Goal: Task Accomplishment & Management: Manage account settings

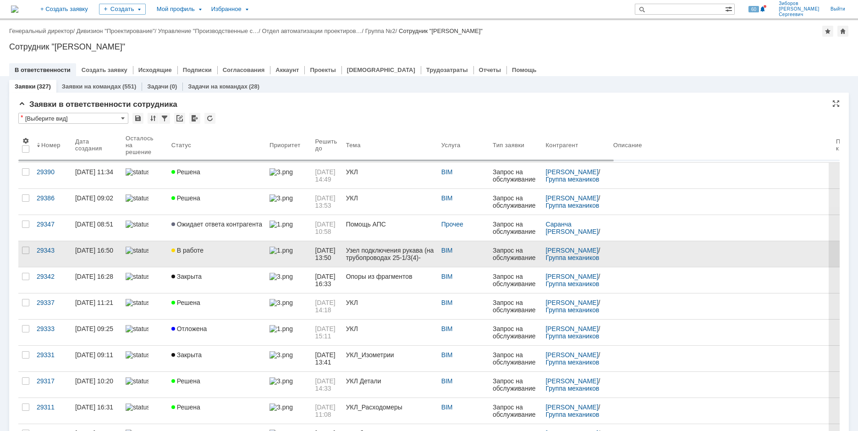
click at [207, 248] on div "В работе" at bounding box center [216, 250] width 91 height 7
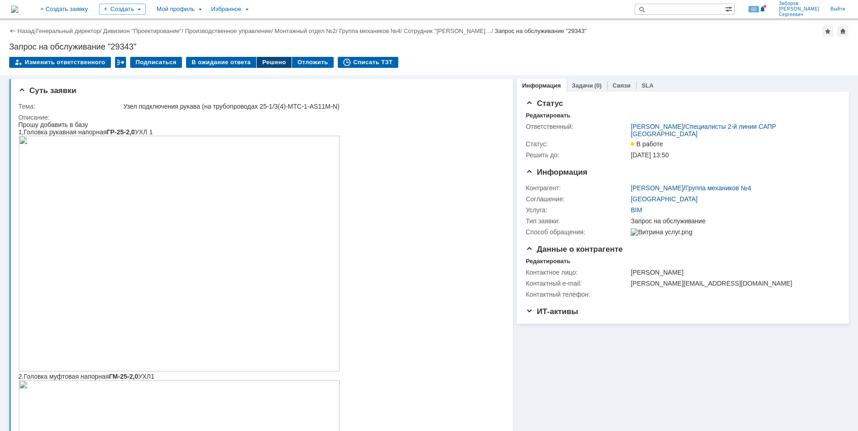
click at [269, 63] on div "Решено" at bounding box center [274, 62] width 35 height 11
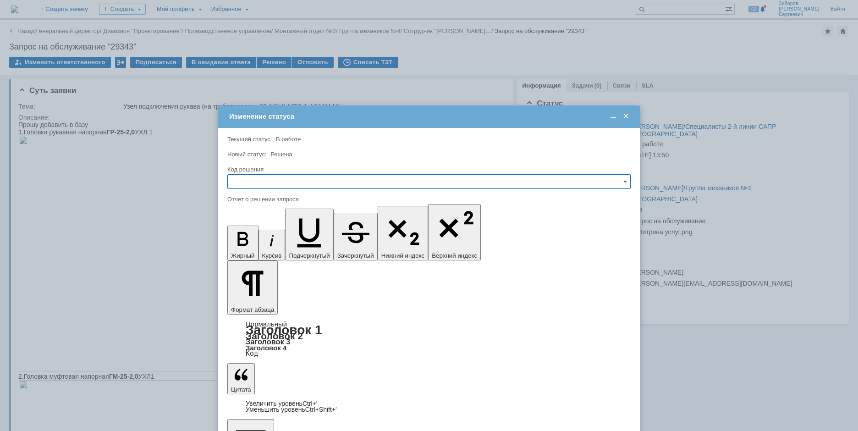
click at [247, 177] on input "text" at bounding box center [428, 181] width 403 height 15
click at [248, 243] on span "Решено" at bounding box center [429, 243] width 392 height 7
type input "Решено"
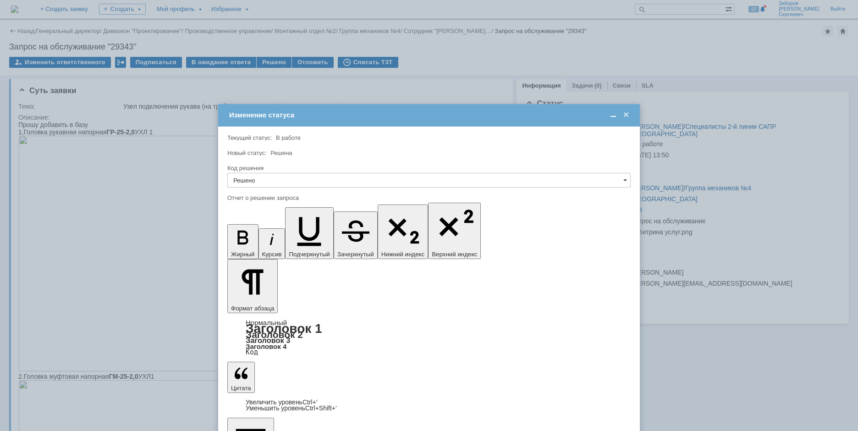
scroll to position [1728, 2]
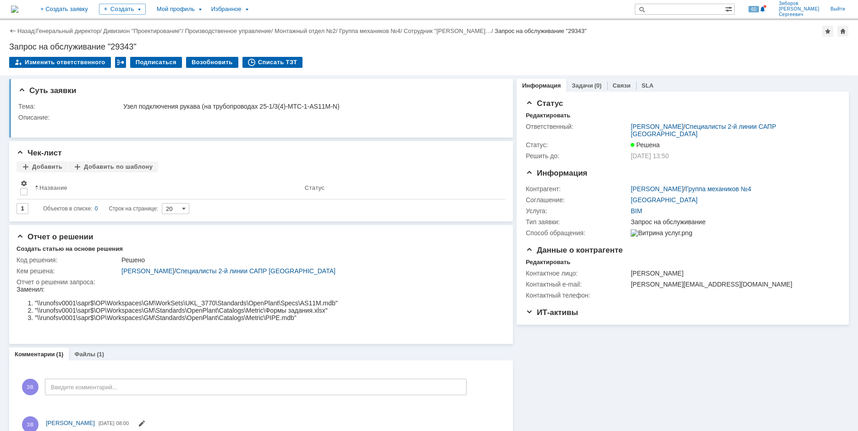
scroll to position [0, 0]
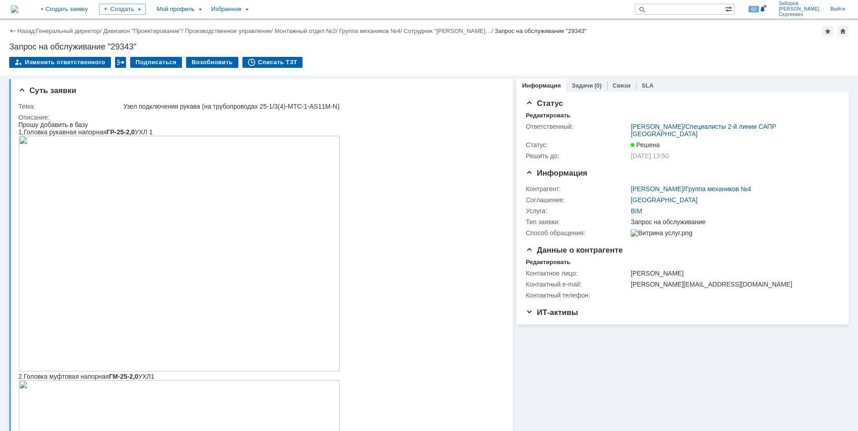
click at [18, 11] on img at bounding box center [14, 9] width 7 height 7
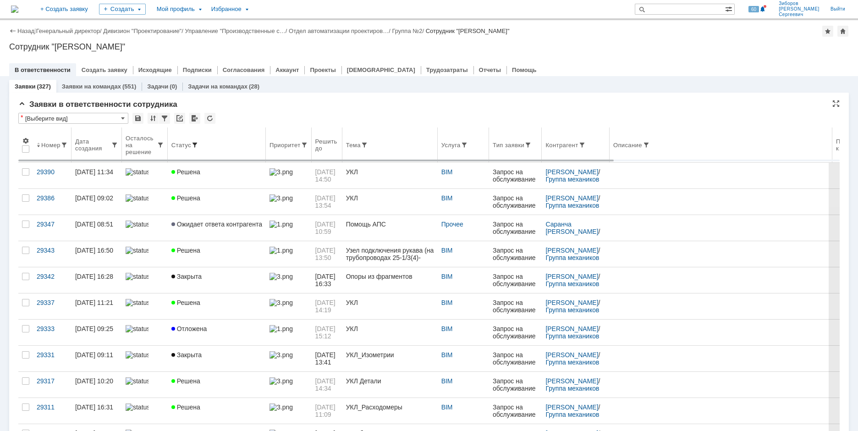
click at [194, 143] on span at bounding box center [194, 144] width 7 height 7
click at [193, 144] on span at bounding box center [194, 144] width 7 height 7
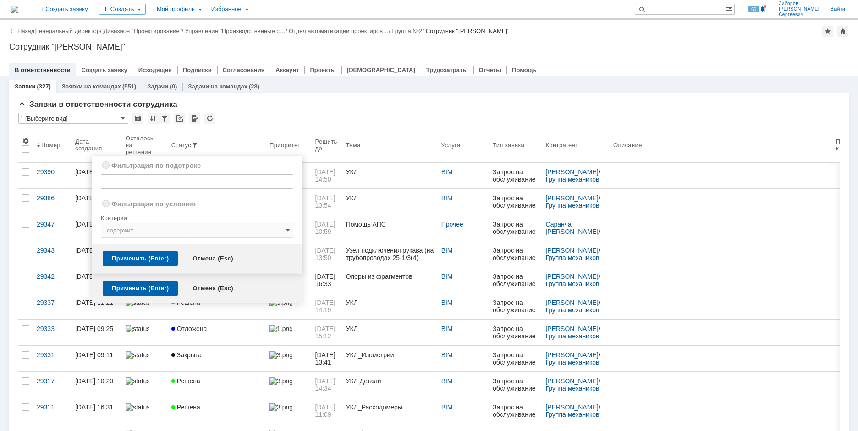
radio input "true"
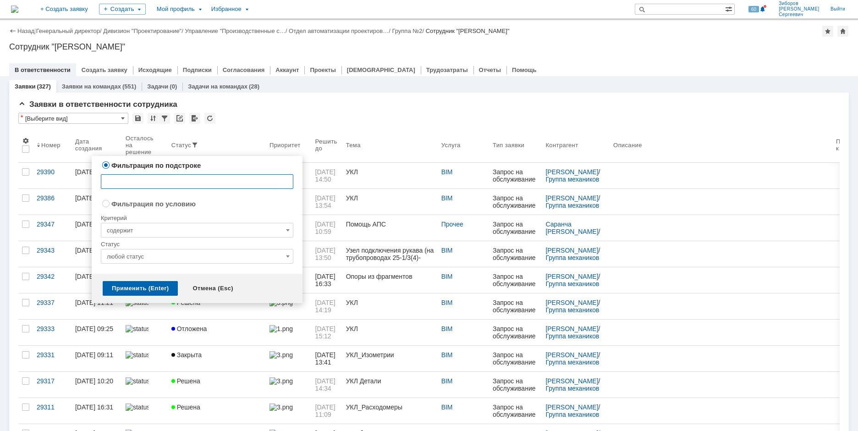
click at [267, 255] on input "любой статус" at bounding box center [197, 256] width 193 height 15
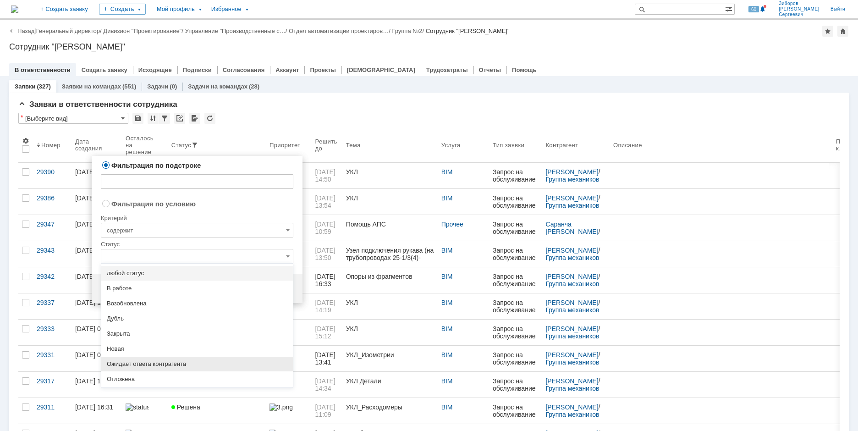
click at [159, 361] on span "Ожидает ответа контрагента" at bounding box center [197, 363] width 181 height 7
radio input "false"
radio input "true"
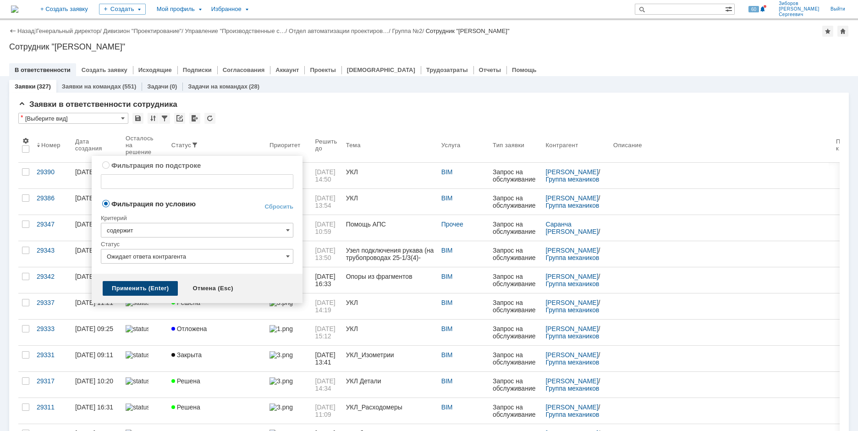
type input "Ожидает ответа контрагента"
click at [145, 284] on div "Применить (Enter)" at bounding box center [140, 288] width 75 height 15
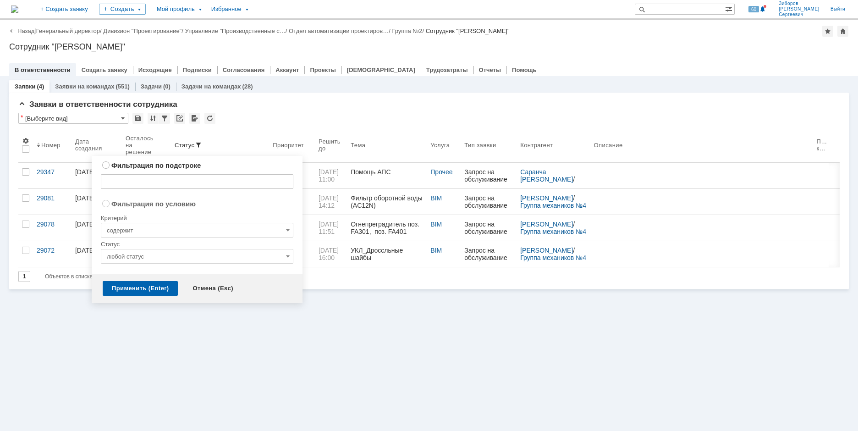
click at [399, 367] on div "Заявки (4) Заявки на командах (551) Задачи (0) Задачи на командах (28) Заявки в…" at bounding box center [429, 253] width 858 height 355
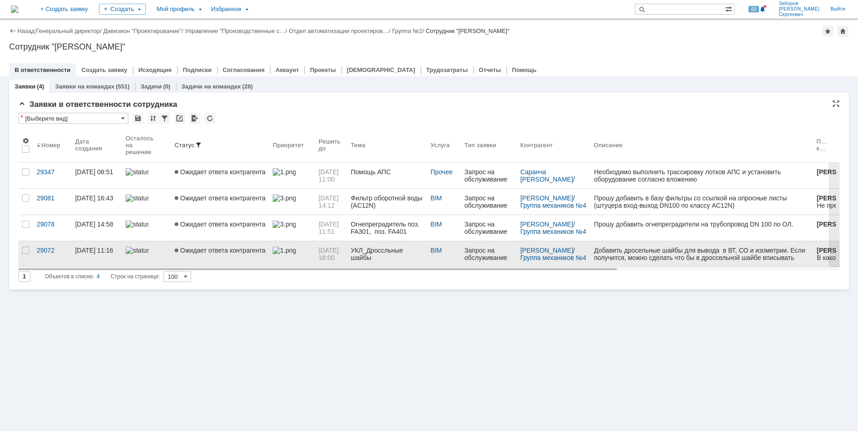
click at [240, 255] on link "Ожидает ответа контрагента" at bounding box center [220, 254] width 98 height 26
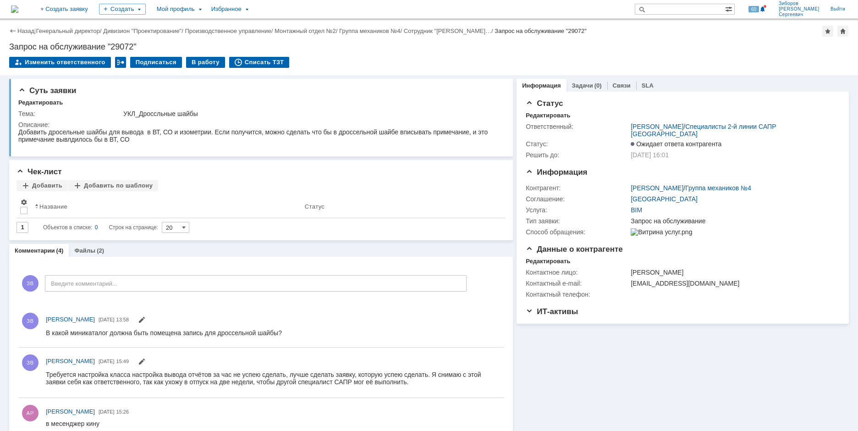
click at [18, 6] on img at bounding box center [14, 9] width 7 height 7
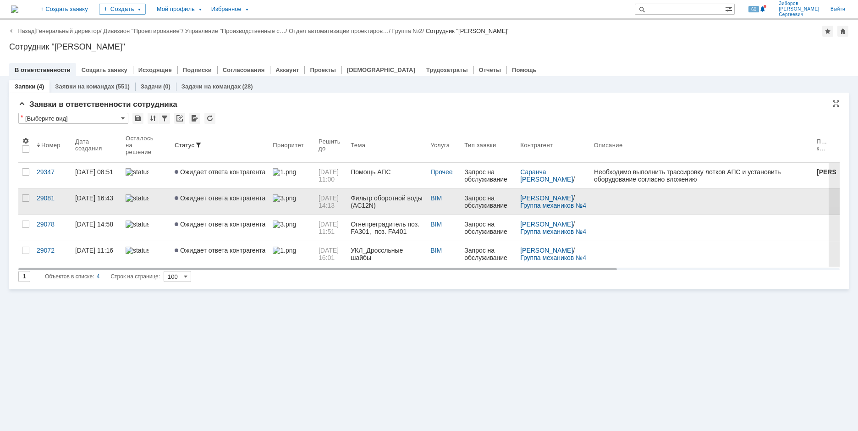
click at [232, 205] on link "Ожидает ответа контрагента" at bounding box center [220, 202] width 98 height 26
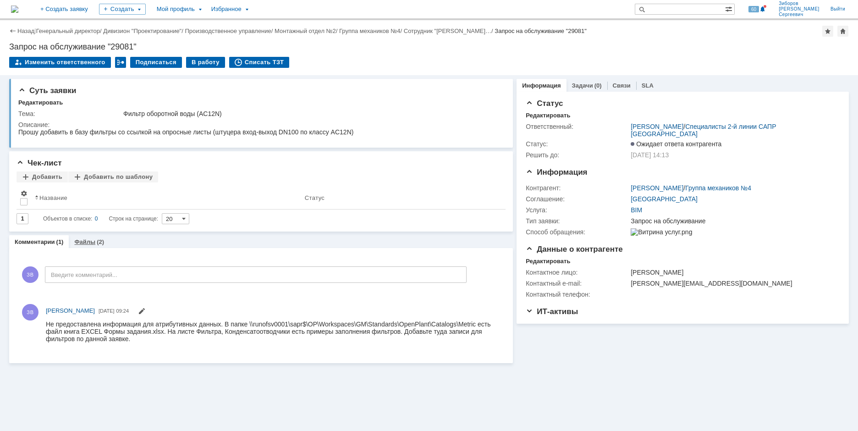
click at [90, 241] on link "Файлы" at bounding box center [84, 241] width 21 height 7
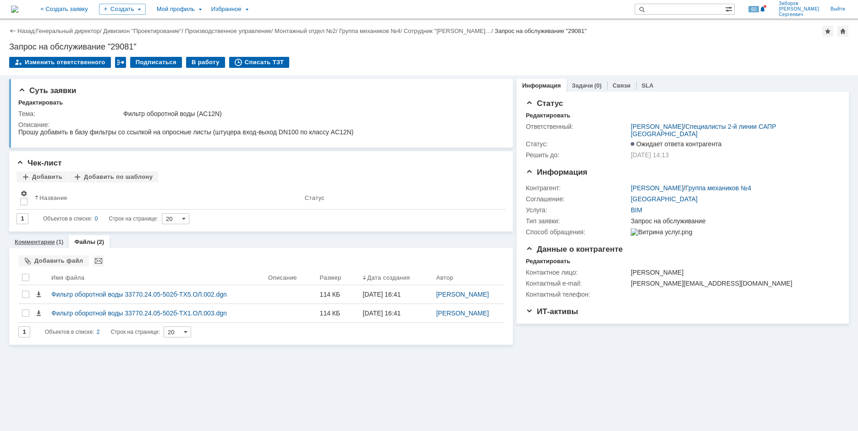
click at [45, 240] on link "Комментарии" at bounding box center [35, 241] width 40 height 7
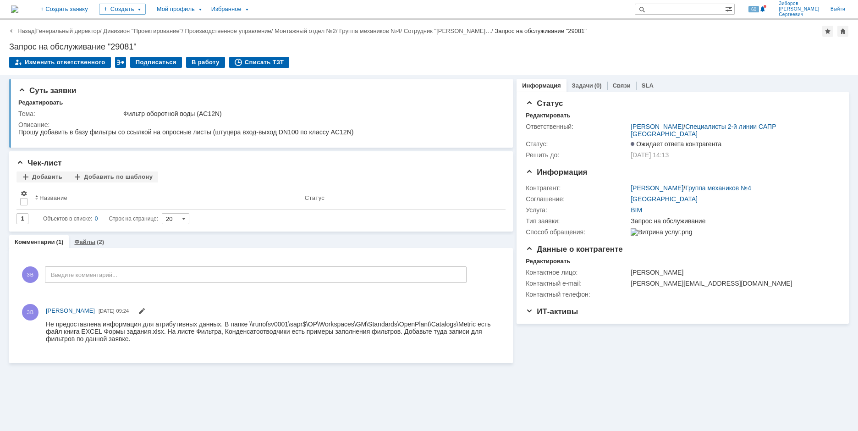
click at [97, 241] on div "(2)" at bounding box center [100, 241] width 7 height 7
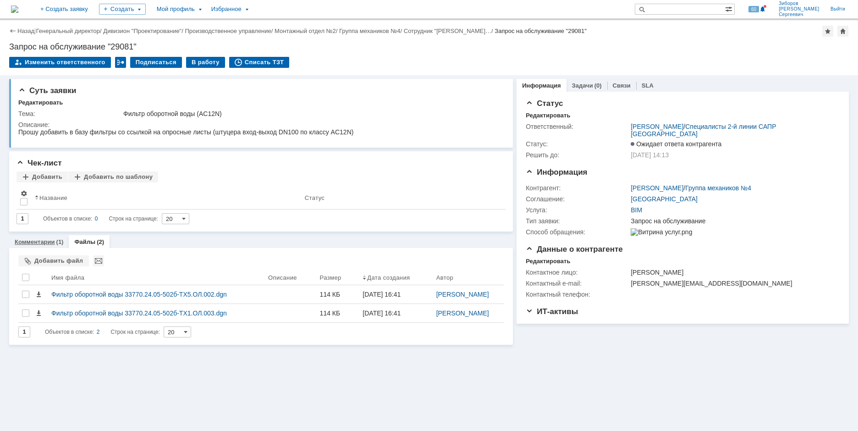
click at [42, 244] on link "Комментарии" at bounding box center [35, 241] width 40 height 7
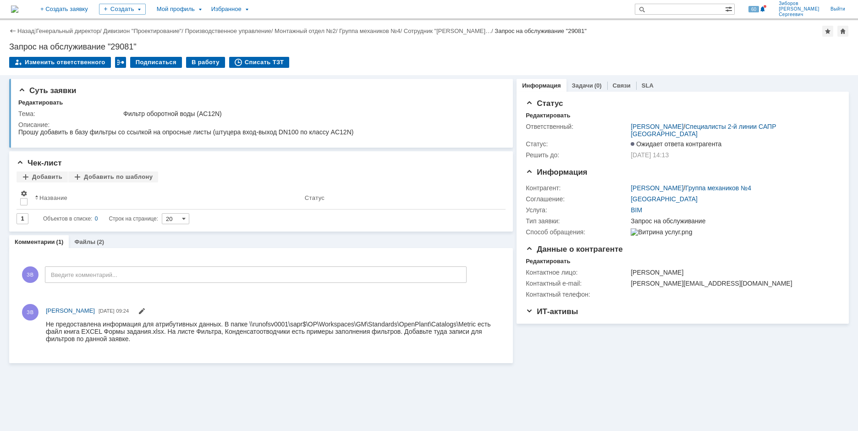
click at [18, 11] on img at bounding box center [14, 9] width 7 height 7
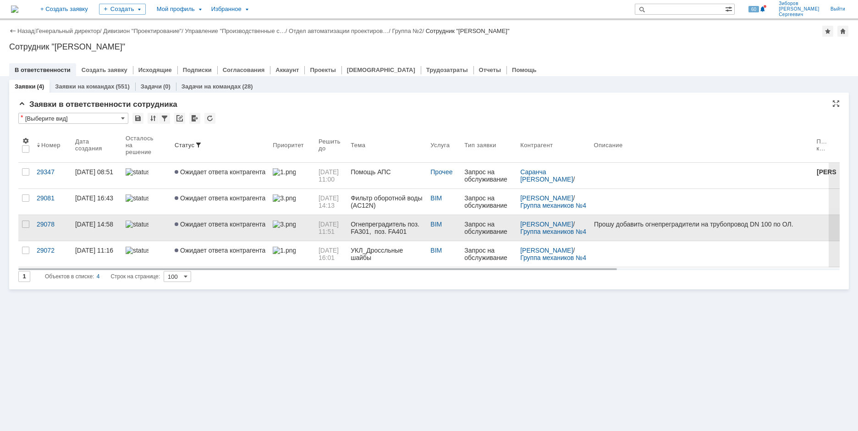
click at [225, 225] on span "Ожидает ответа контрагента" at bounding box center [220, 224] width 91 height 7
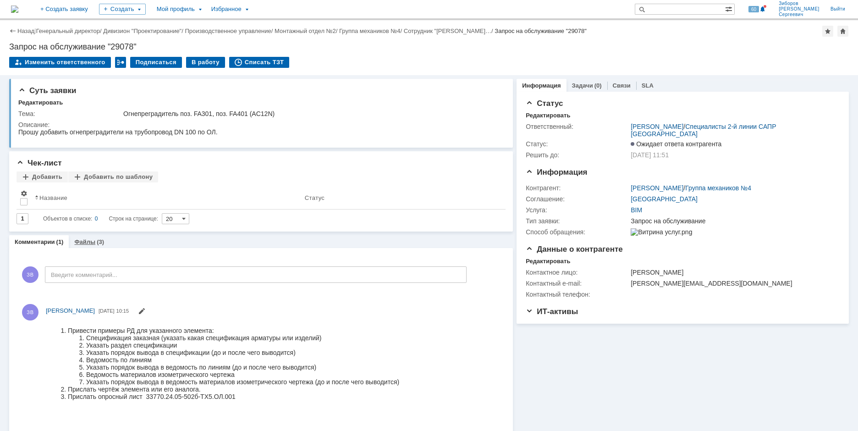
click at [86, 241] on link "Файлы" at bounding box center [84, 241] width 21 height 7
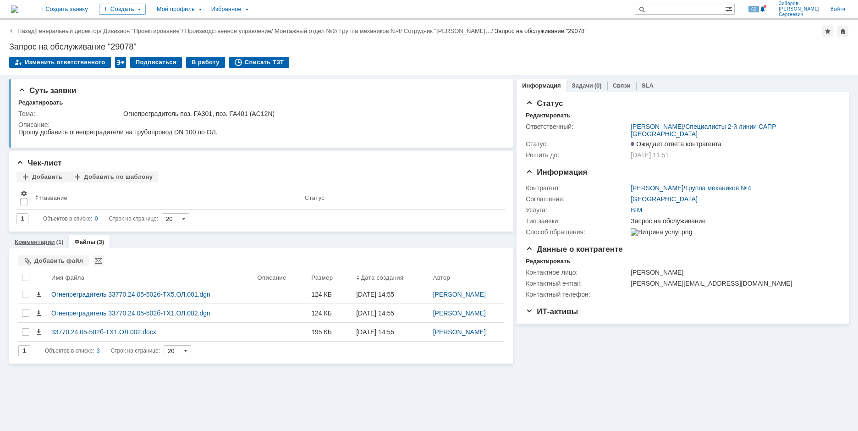
click at [40, 243] on link "Комментарии" at bounding box center [35, 241] width 40 height 7
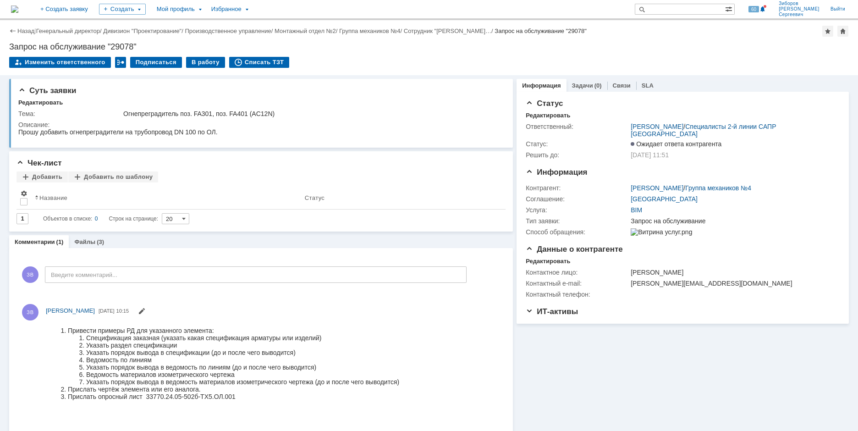
click at [18, 8] on img at bounding box center [14, 9] width 7 height 7
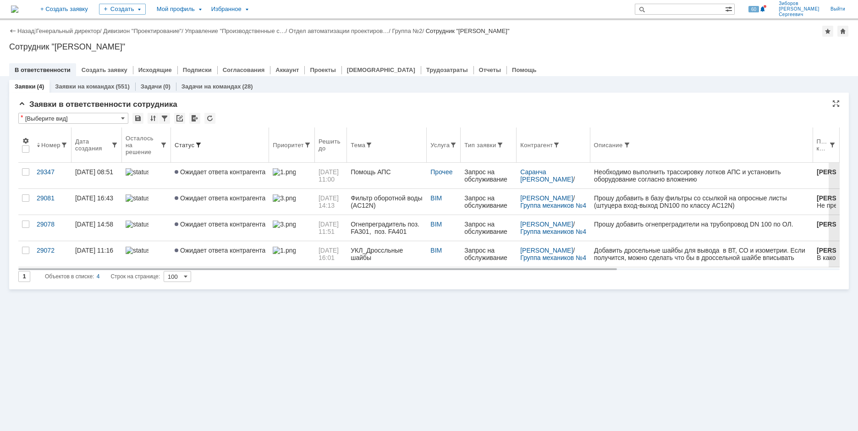
click at [195, 142] on span at bounding box center [198, 144] width 7 height 7
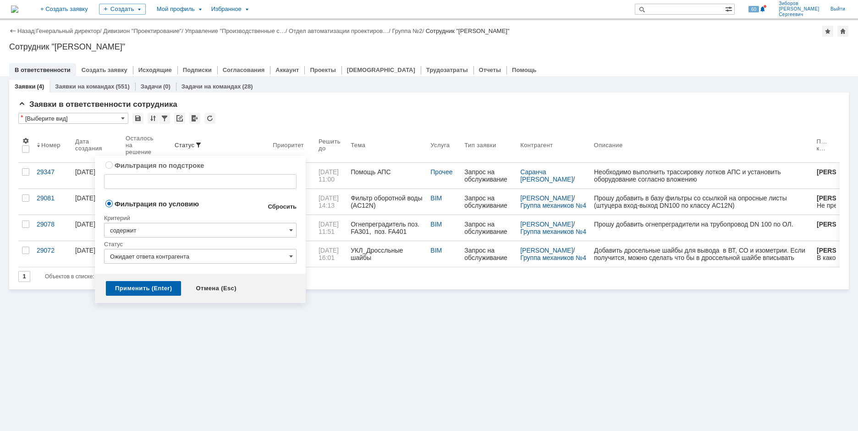
click at [294, 207] on link "Сбросить" at bounding box center [282, 206] width 29 height 7
type input "содержит"
click at [156, 289] on div "Применить (Enter)" at bounding box center [143, 288] width 75 height 15
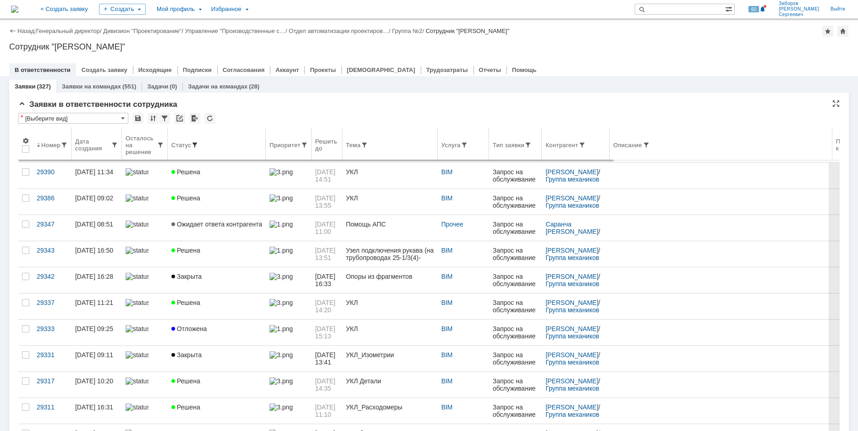
click at [193, 144] on span at bounding box center [194, 144] width 7 height 7
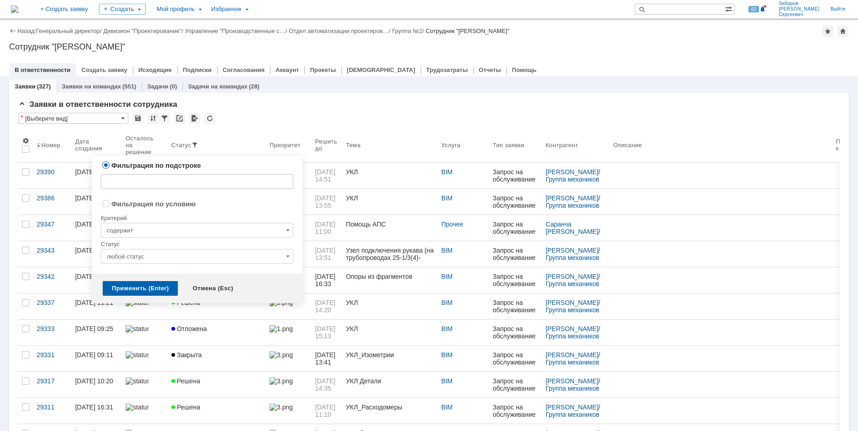
click at [192, 258] on input "любой статус" at bounding box center [197, 256] width 193 height 15
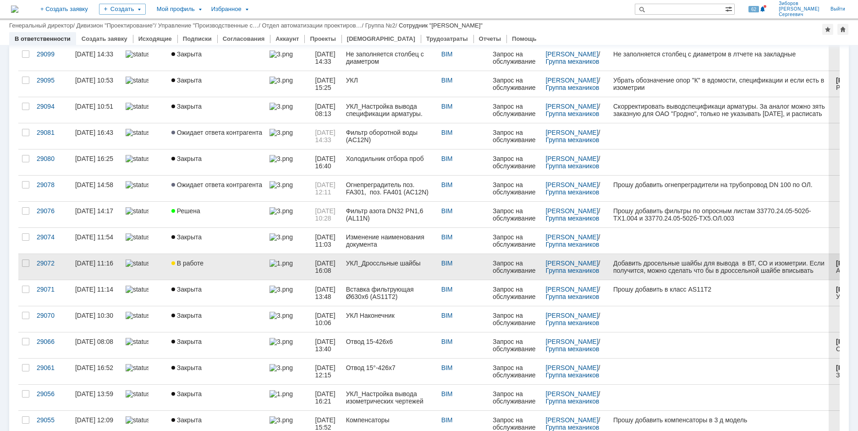
click at [206, 267] on link "В работе" at bounding box center [217, 267] width 98 height 26
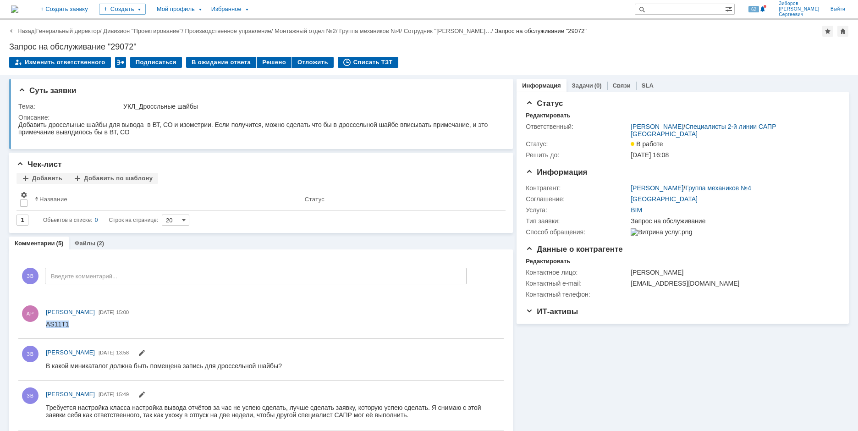
drag, startPoint x: 46, startPoint y: 325, endPoint x: 78, endPoint y: 326, distance: 32.6
click at [78, 326] on html "AS11T1" at bounding box center [271, 324] width 450 height 8
copy div "AS11T1"
click at [272, 64] on div "Решено" at bounding box center [274, 62] width 35 height 11
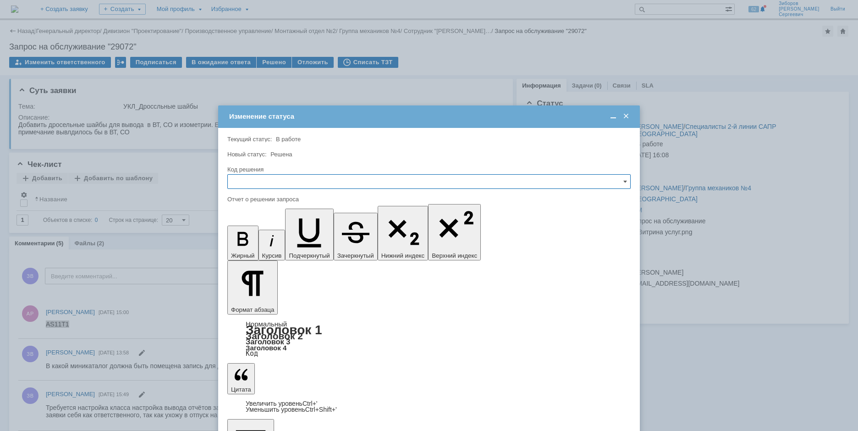
click at [263, 183] on input "text" at bounding box center [428, 181] width 403 height 15
click at [253, 244] on span "Решено" at bounding box center [429, 243] width 392 height 7
type input "Решено"
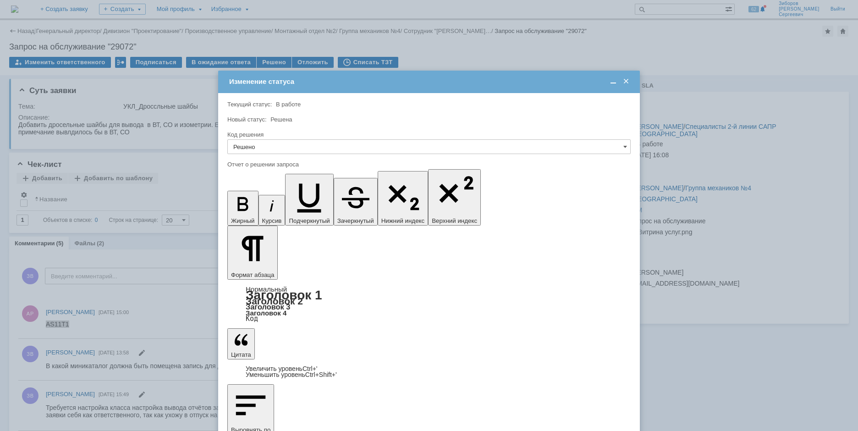
drag, startPoint x: 274, startPoint y: 2625, endPoint x: 234, endPoint y: 2624, distance: 40.4
drag, startPoint x: 559, startPoint y: 2626, endPoint x: 392, endPoint y: 2626, distance: 167.3
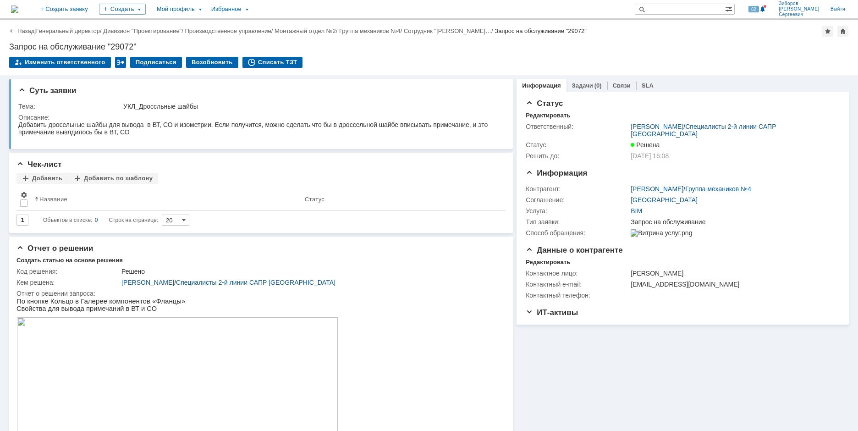
click at [18, 7] on img at bounding box center [14, 9] width 7 height 7
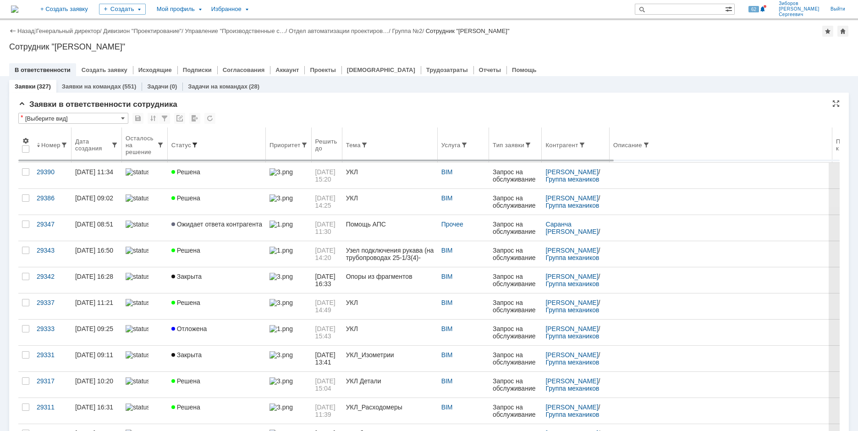
click at [192, 143] on span at bounding box center [194, 144] width 7 height 7
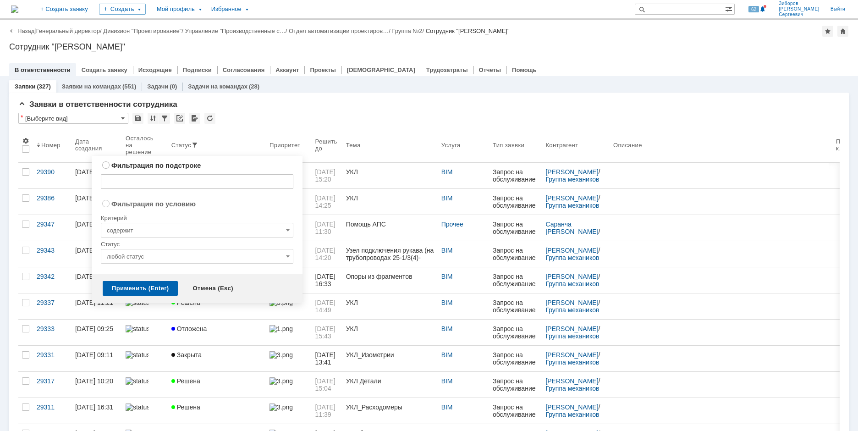
radio input "true"
click at [265, 253] on input "любой статус" at bounding box center [197, 256] width 193 height 15
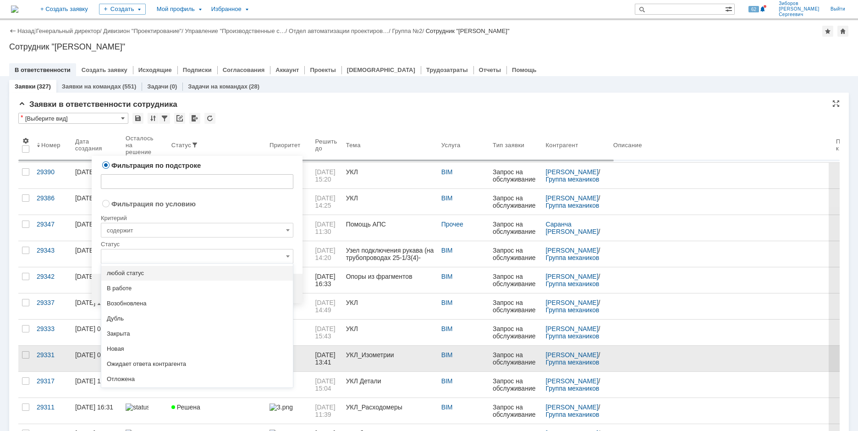
click at [130, 377] on span "Отложена" at bounding box center [197, 378] width 181 height 7
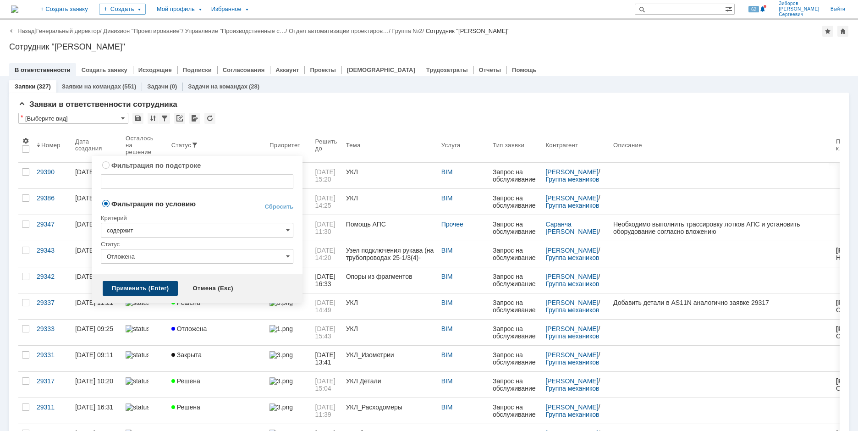
click at [150, 291] on div "Применить (Enter)" at bounding box center [140, 288] width 75 height 15
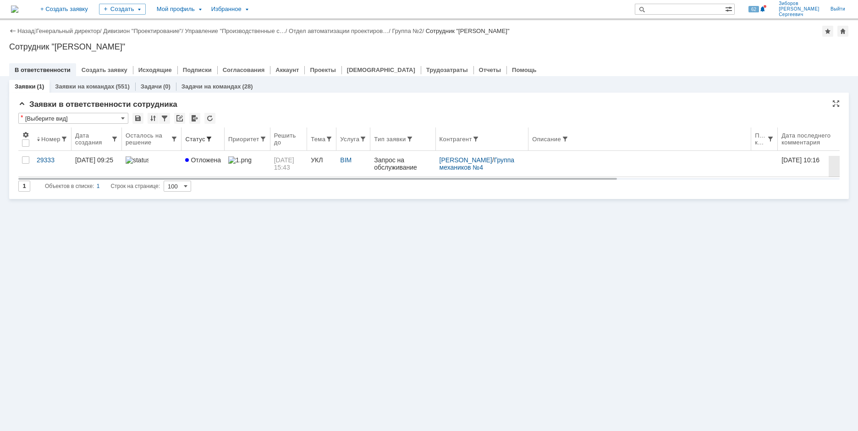
click at [206, 139] on span at bounding box center [208, 138] width 7 height 7
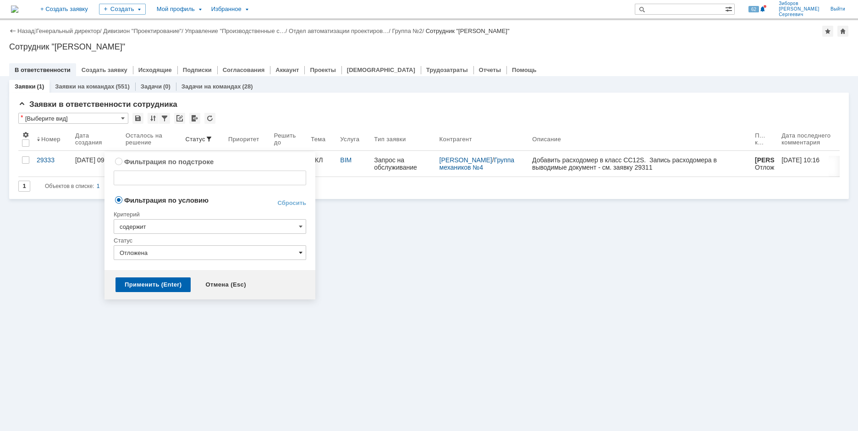
click at [300, 251] on span at bounding box center [301, 252] width 4 height 7
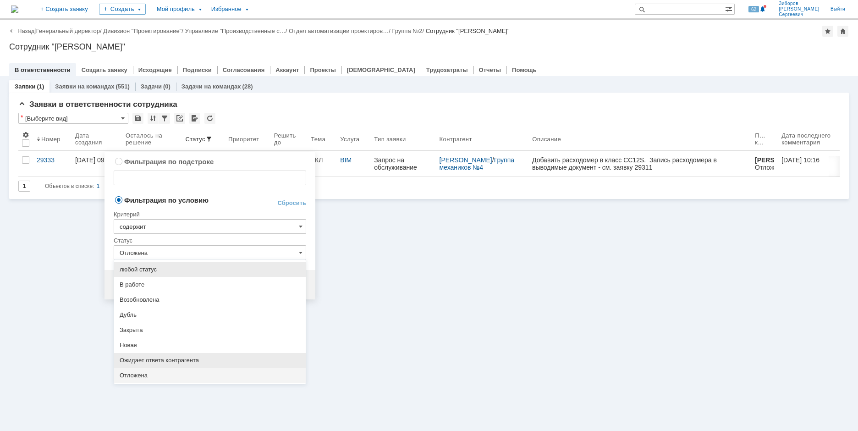
click at [159, 358] on span "Ожидает ответа контрагента" at bounding box center [210, 360] width 181 height 7
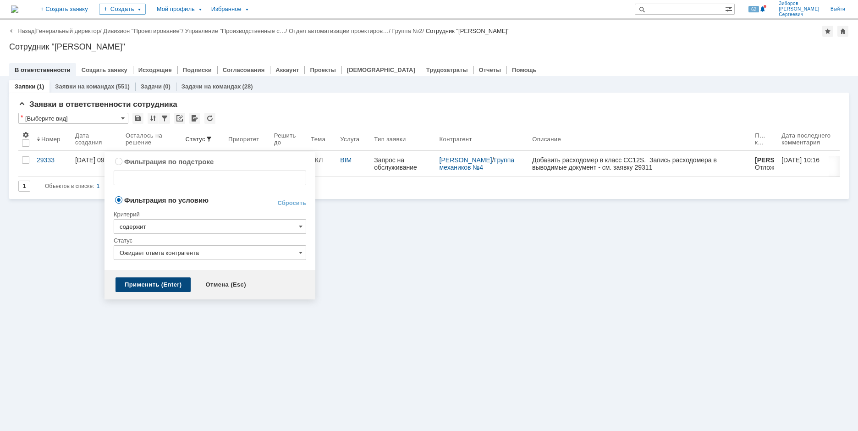
type input "Ожидает ответа контрагента"
click at [163, 286] on div "Применить (Enter)" at bounding box center [153, 284] width 75 height 15
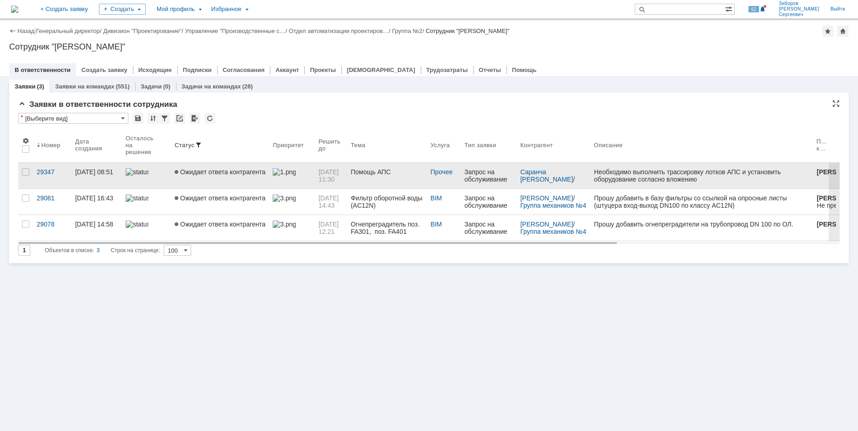
click at [231, 168] on link "Ожидает ответа контрагента" at bounding box center [220, 176] width 98 height 26
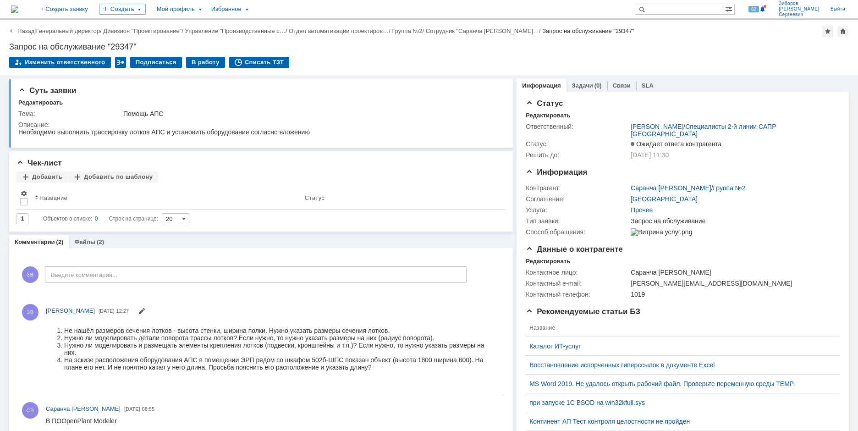
click at [18, 6] on img at bounding box center [14, 9] width 7 height 7
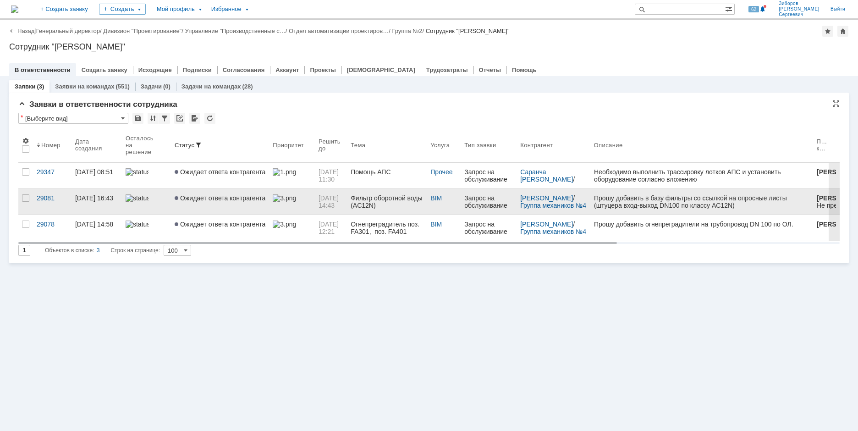
click at [204, 195] on span "Ожидает ответа контрагента" at bounding box center [220, 197] width 91 height 7
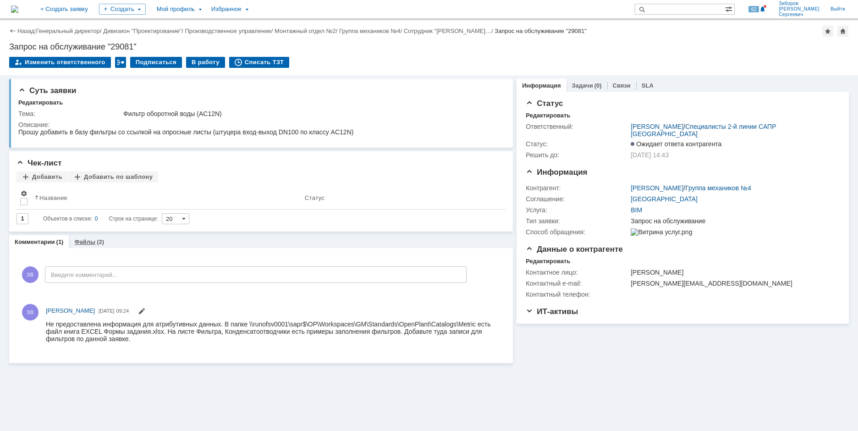
click at [91, 239] on link "Файлы" at bounding box center [84, 241] width 21 height 7
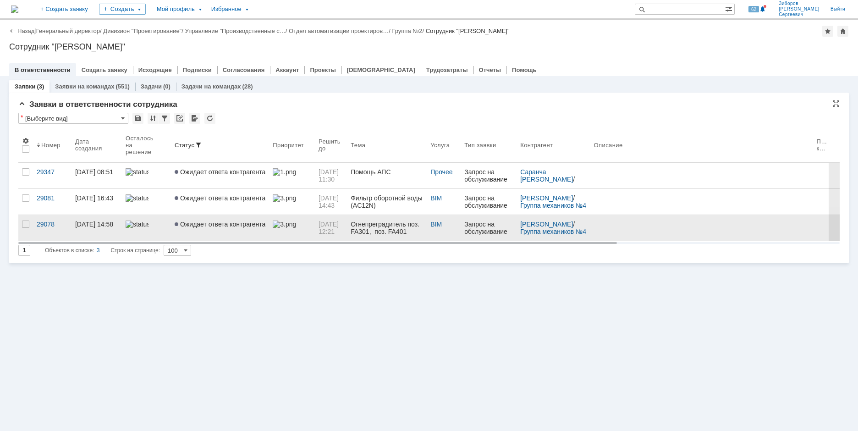
click at [243, 232] on link "Ожидает ответа контрагента" at bounding box center [220, 228] width 98 height 26
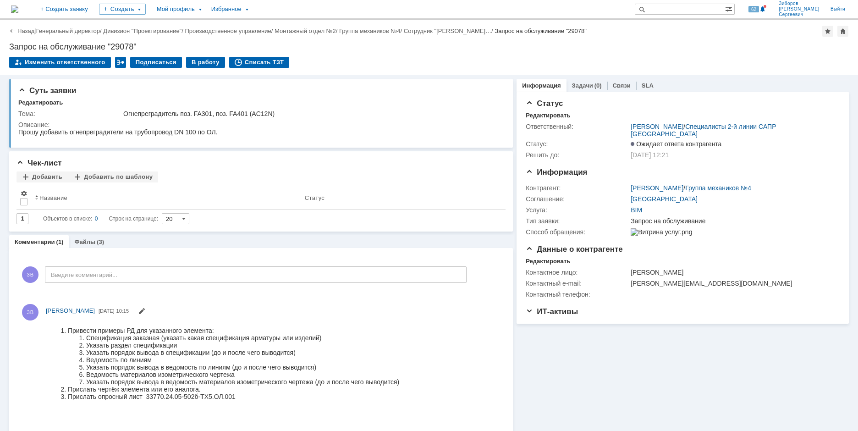
click at [18, 8] on img at bounding box center [14, 9] width 7 height 7
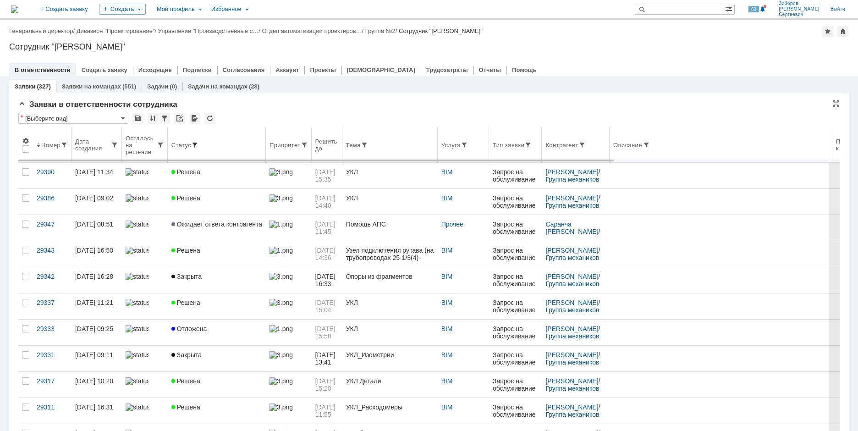
click at [197, 142] on span at bounding box center [194, 144] width 7 height 7
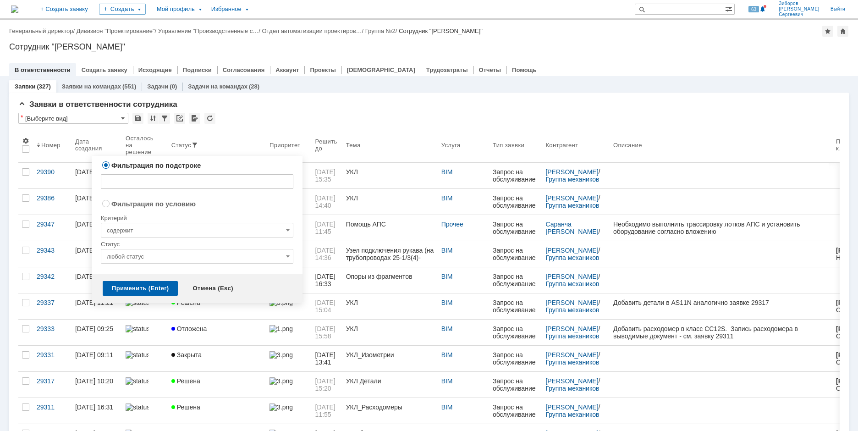
click at [167, 259] on input "любой статус" at bounding box center [197, 256] width 193 height 15
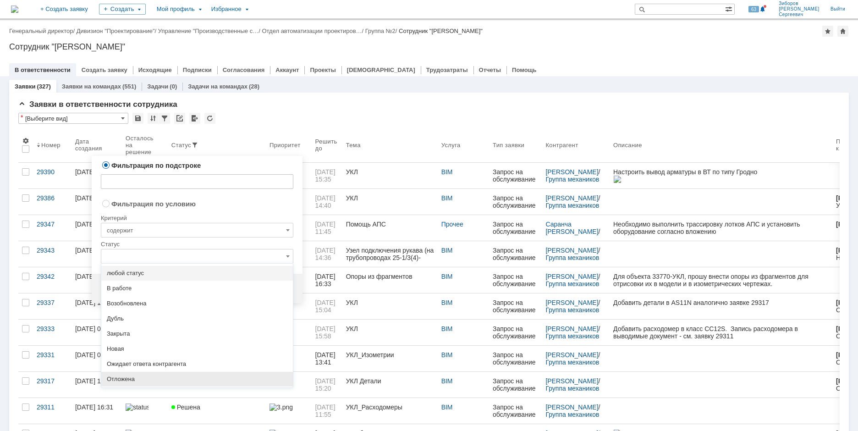
click at [142, 376] on span "Отложена" at bounding box center [197, 378] width 181 height 7
radio input "false"
radio input "true"
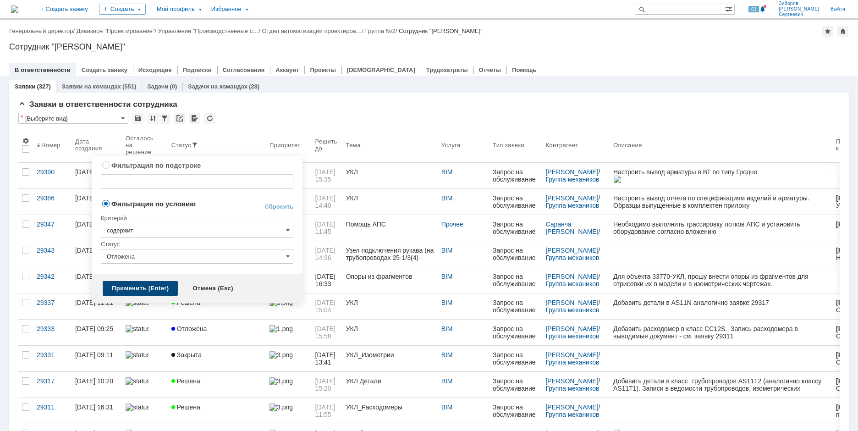
type input "Отложена"
click at [139, 286] on div "Применить (Enter)" at bounding box center [140, 288] width 75 height 15
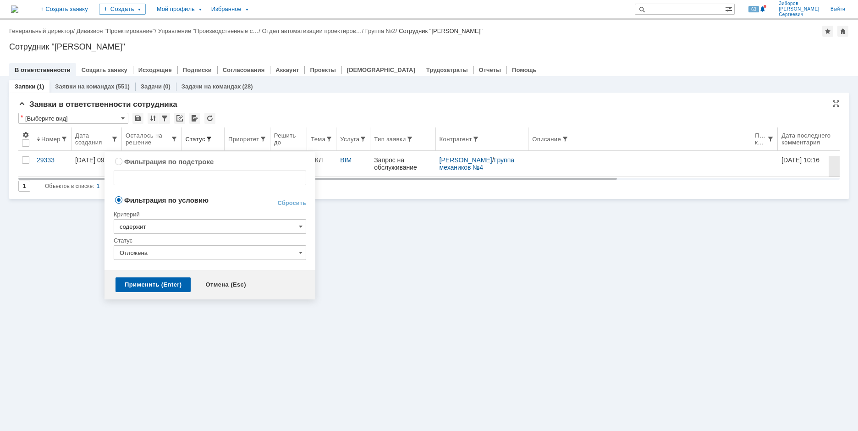
click at [205, 140] on span at bounding box center [208, 138] width 7 height 7
click at [299, 248] on input "Отложена" at bounding box center [210, 252] width 193 height 15
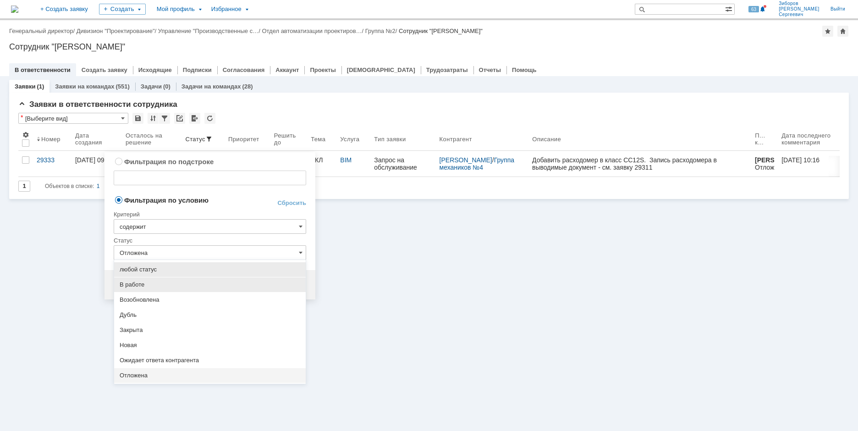
click at [146, 286] on span "В работе" at bounding box center [210, 284] width 181 height 7
type input "В работе"
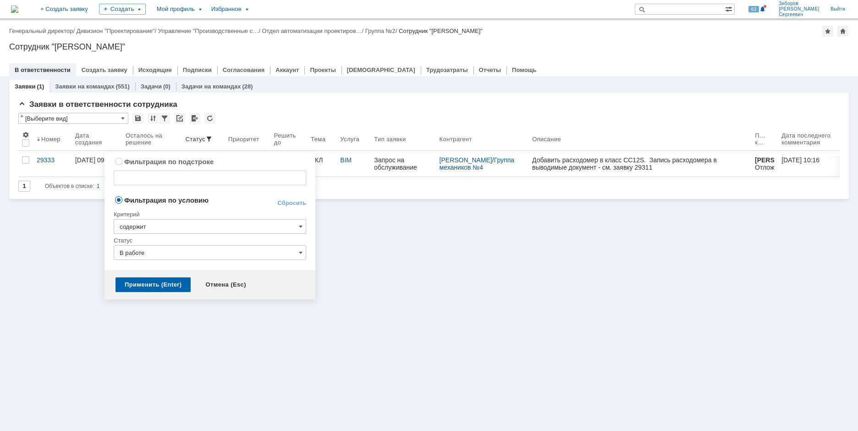
click at [147, 284] on div "Применить (Enter)" at bounding box center [153, 284] width 75 height 15
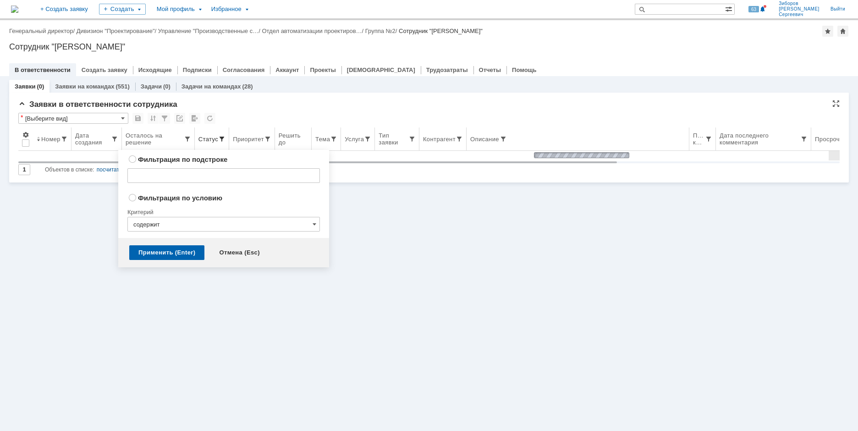
click at [221, 138] on span at bounding box center [221, 138] width 7 height 7
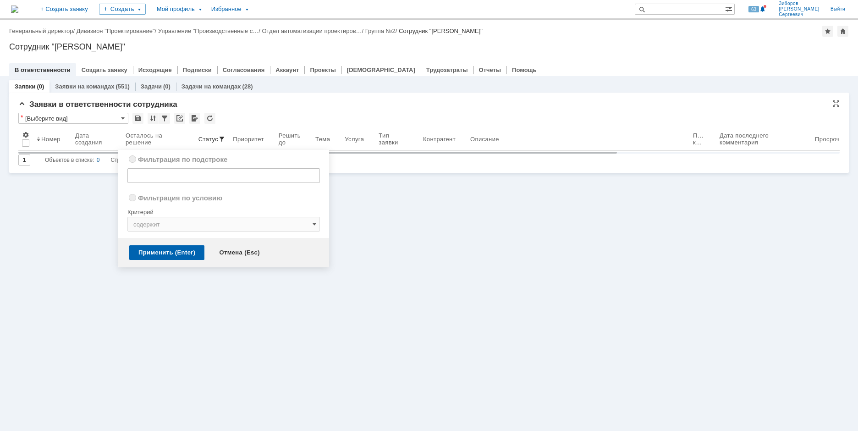
radio input "true"
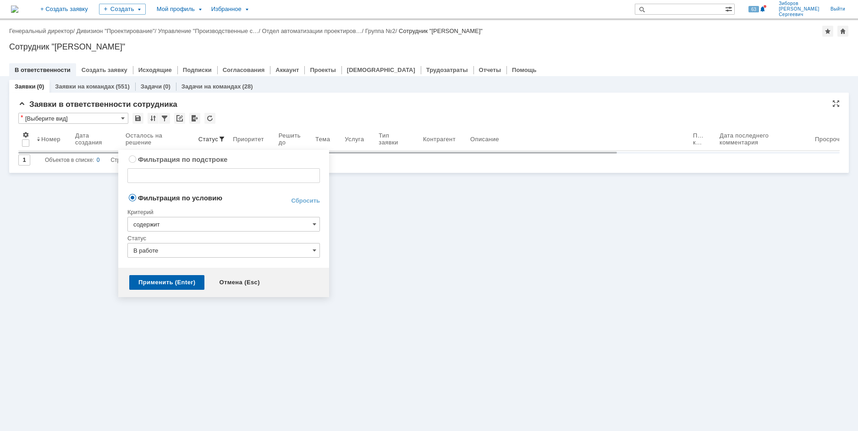
click at [312, 246] on input "В работе" at bounding box center [223, 250] width 193 height 15
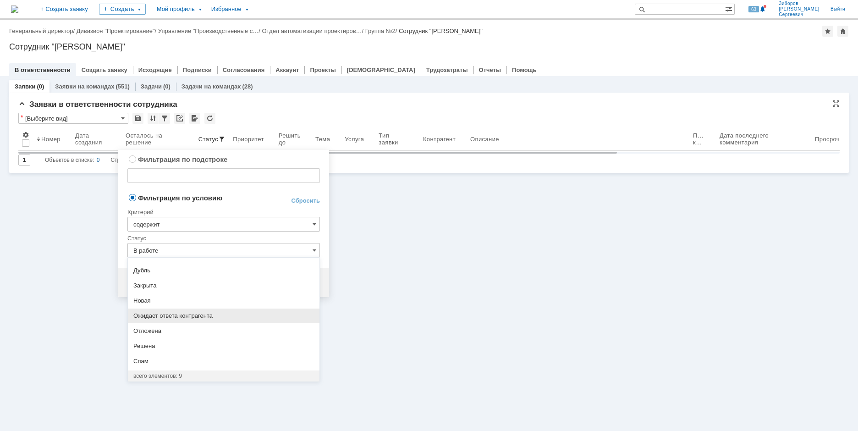
click at [186, 310] on div "Ожидает ответа контрагента" at bounding box center [224, 316] width 192 height 15
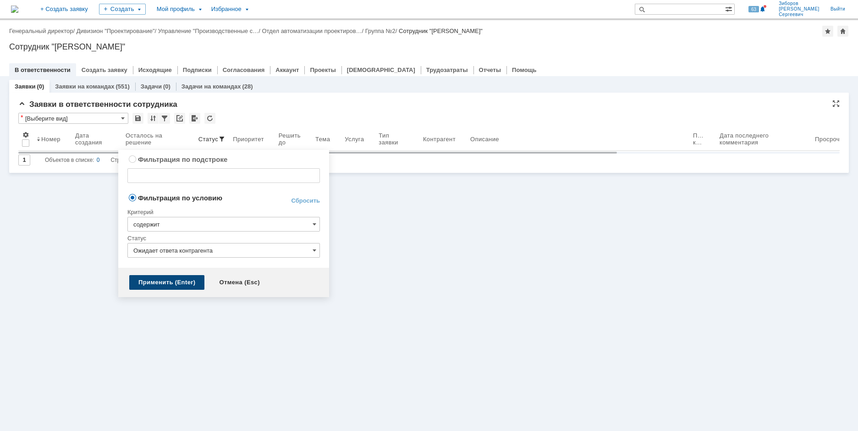
type input "Ожидает ответа контрагента"
click at [180, 283] on div "Применить (Enter)" at bounding box center [166, 282] width 75 height 15
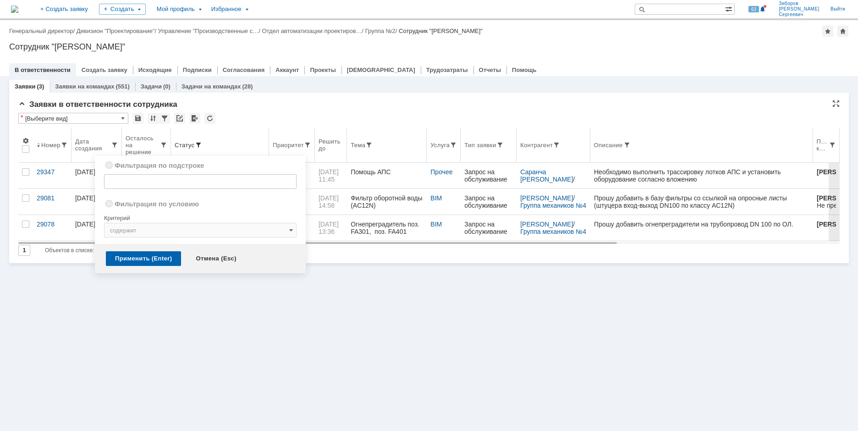
radio input "true"
click at [196, 148] on span at bounding box center [198, 144] width 7 height 7
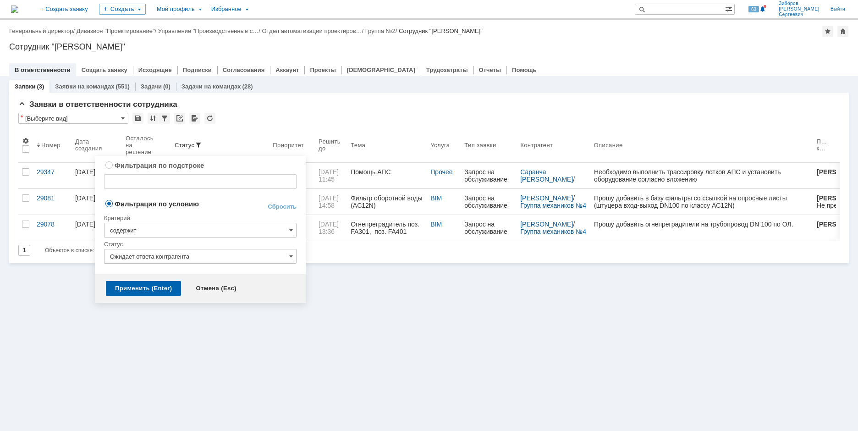
click at [290, 199] on td "Сбросить" at bounding box center [275, 204] width 44 height 12
click at [281, 210] on link "Сбросить" at bounding box center [282, 206] width 29 height 7
type input "содержит"
click at [141, 286] on div "Применить (Enter)" at bounding box center [143, 288] width 75 height 15
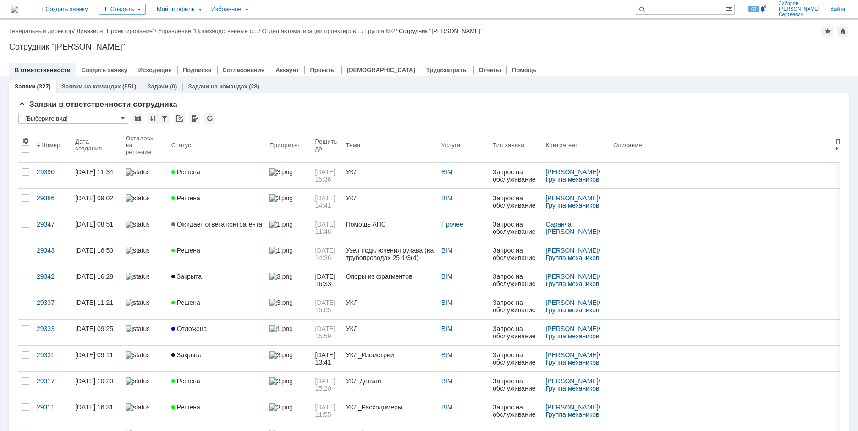
click at [111, 81] on div "Заявки на командах (551)" at bounding box center [98, 86] width 85 height 13
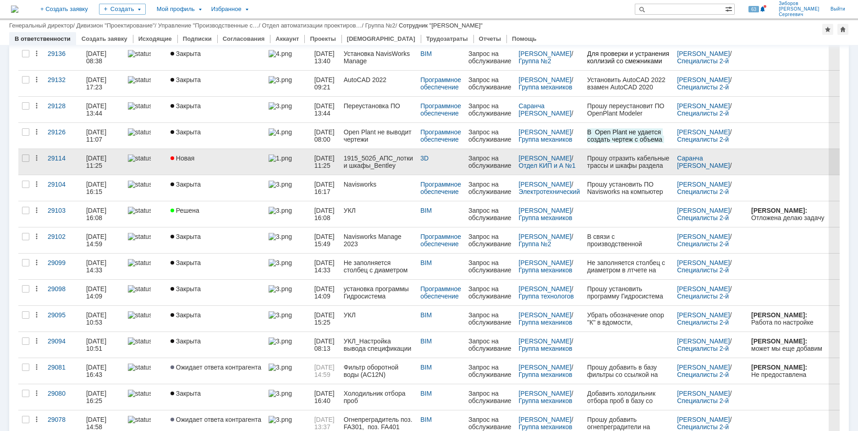
click at [188, 157] on span "Новая" at bounding box center [183, 157] width 24 height 7
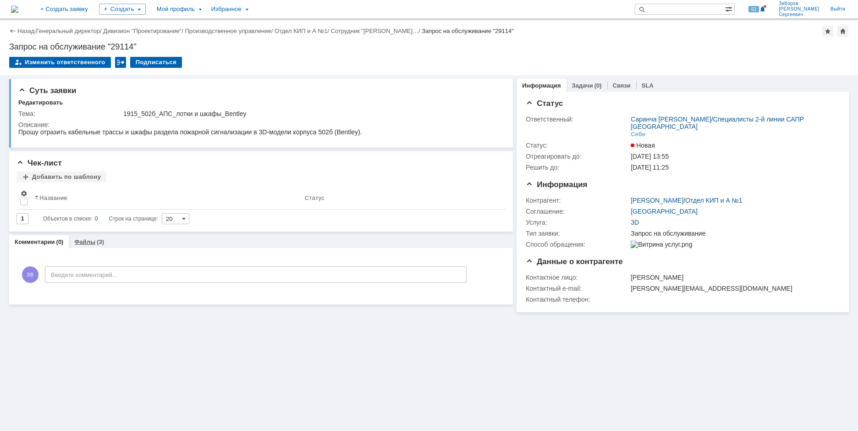
click at [87, 243] on link "Файлы" at bounding box center [84, 241] width 21 height 7
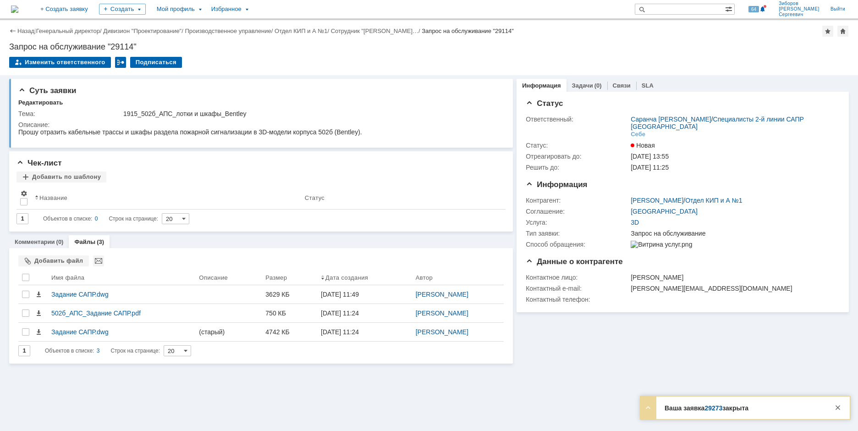
click at [18, 10] on img at bounding box center [14, 9] width 7 height 7
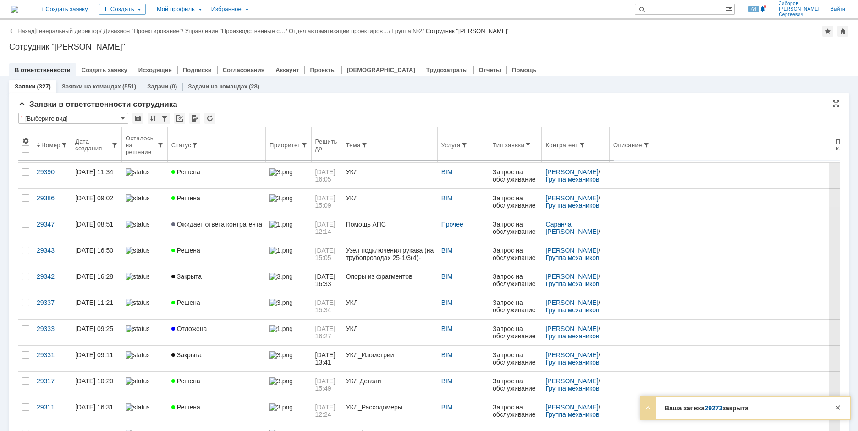
click at [198, 143] on div "Статус" at bounding box center [216, 144] width 91 height 7
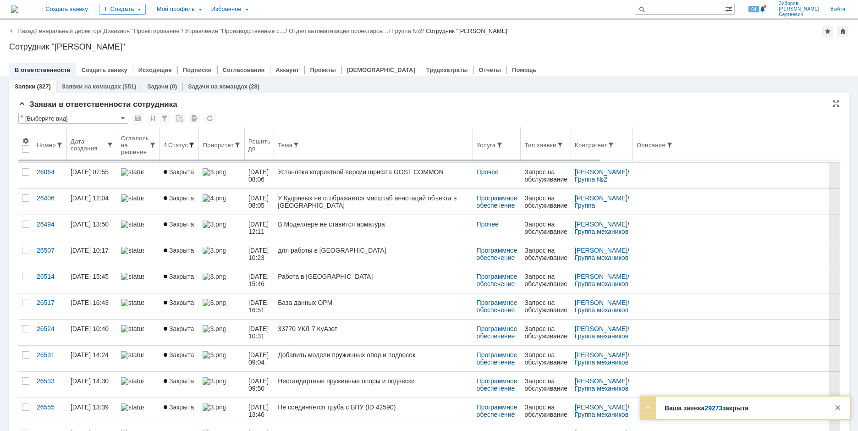
click at [191, 143] on span at bounding box center [191, 144] width 7 height 7
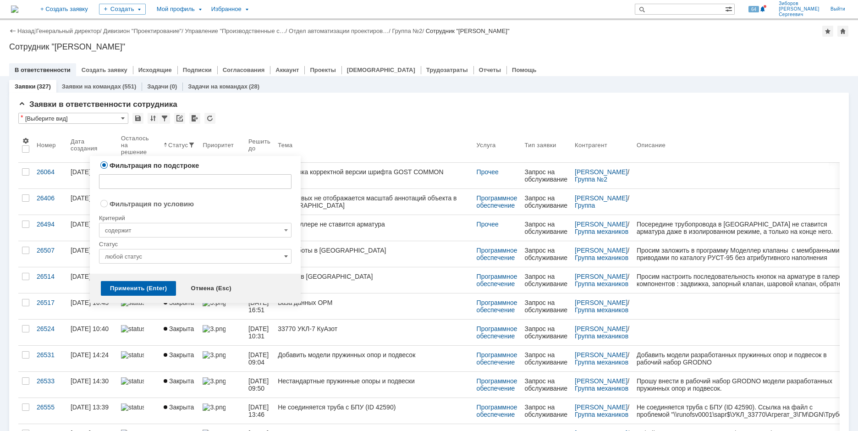
click at [288, 257] on span at bounding box center [286, 256] width 4 height 7
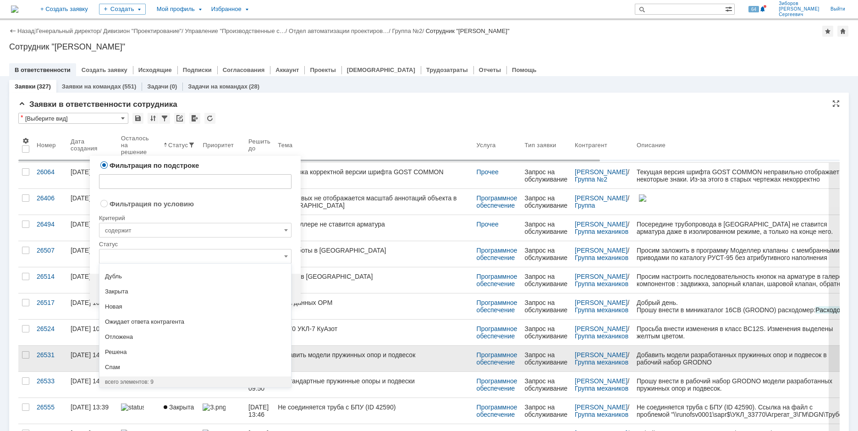
click at [127, 349] on span "Решена" at bounding box center [195, 351] width 181 height 7
radio input "false"
radio input "true"
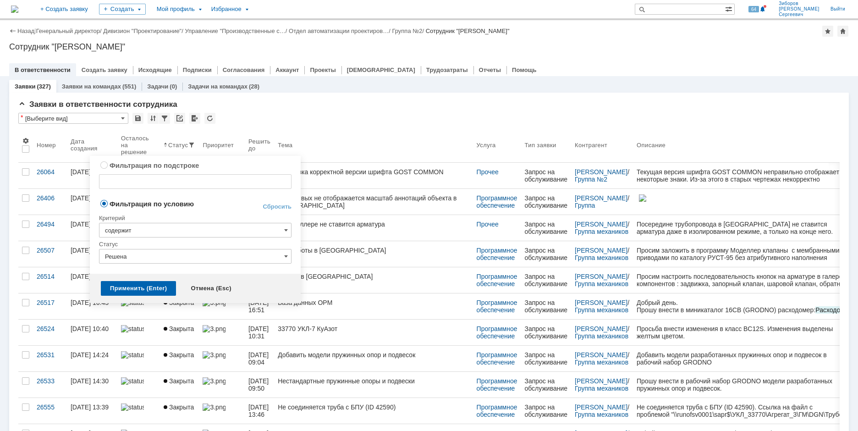
type input "Решена"
click at [151, 288] on div "Применить (Enter)" at bounding box center [138, 288] width 75 height 15
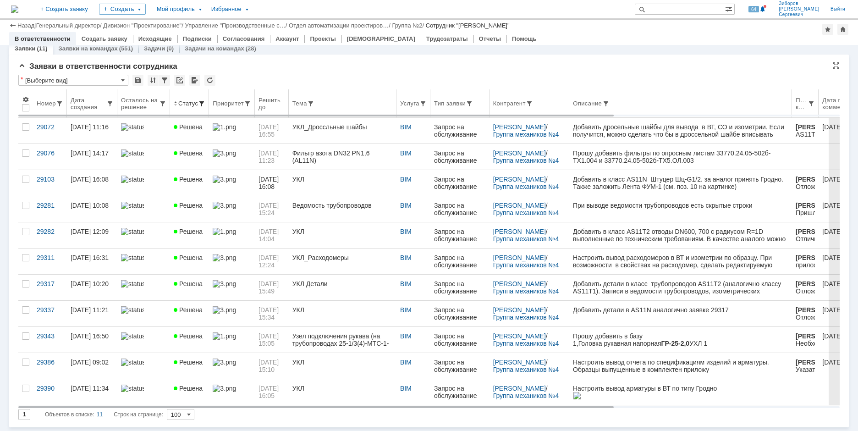
click at [199, 101] on span at bounding box center [201, 103] width 7 height 7
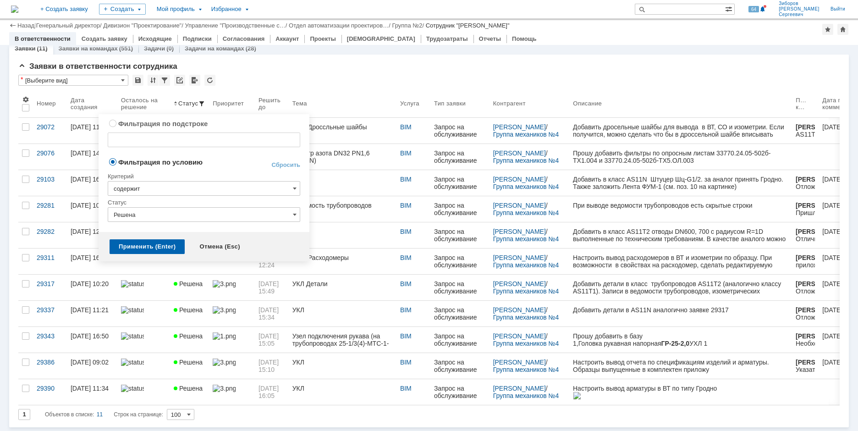
click at [298, 215] on input "Решена" at bounding box center [204, 214] width 193 height 15
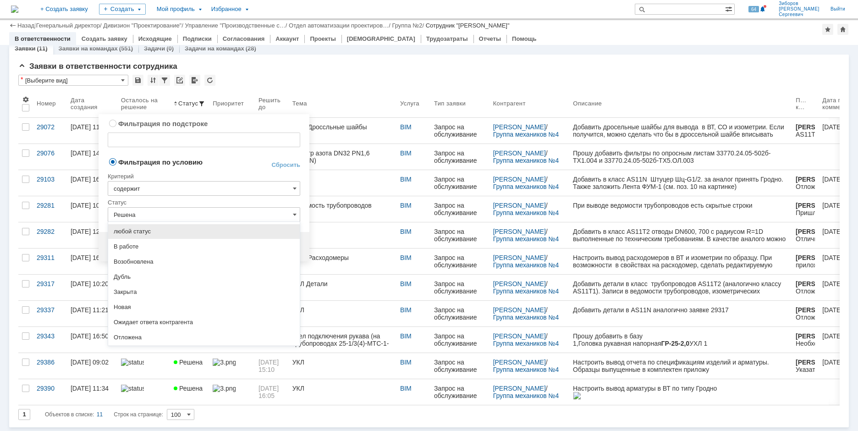
scroll to position [42, 0]
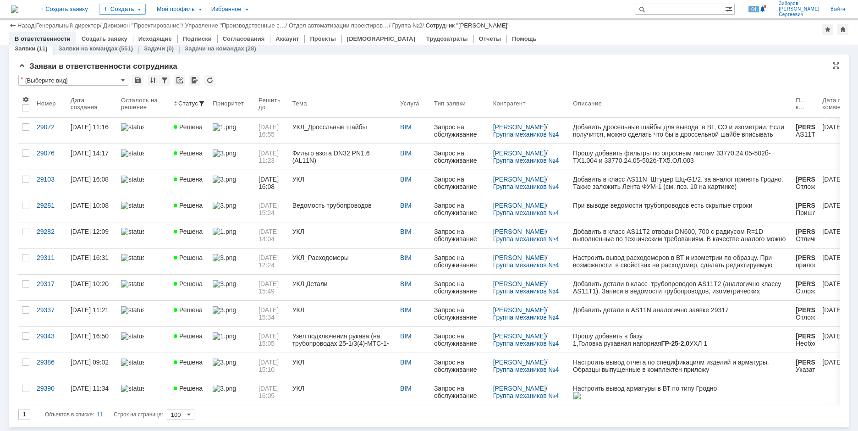
click at [373, 72] on div "Заявки в ответственности сотрудника * [Выберите вид] Результаты поиска: 1 Объек…" at bounding box center [429, 244] width 822 height 365
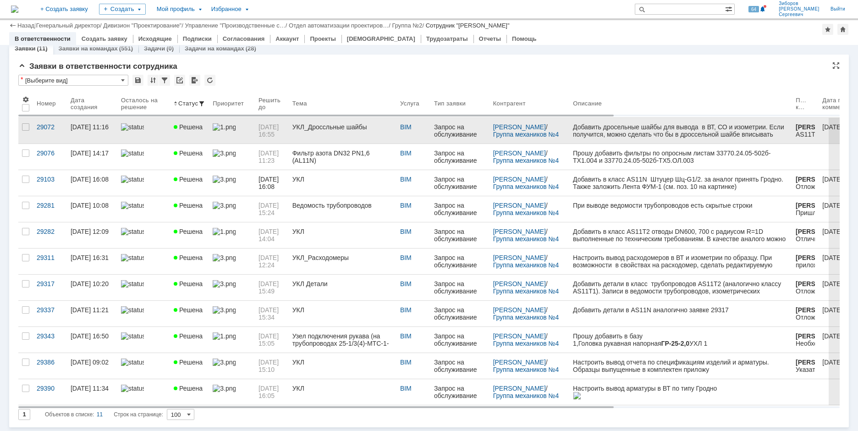
click at [339, 128] on div "УКЛ_Дроссльные шайбы" at bounding box center [342, 126] width 100 height 7
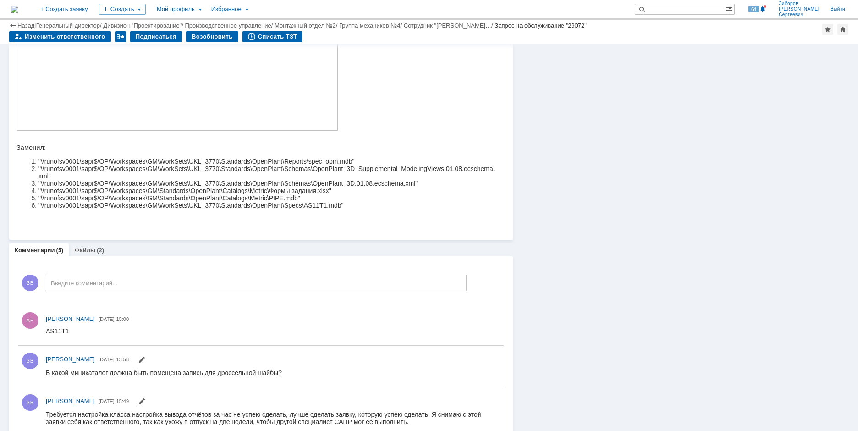
scroll to position [321, 0]
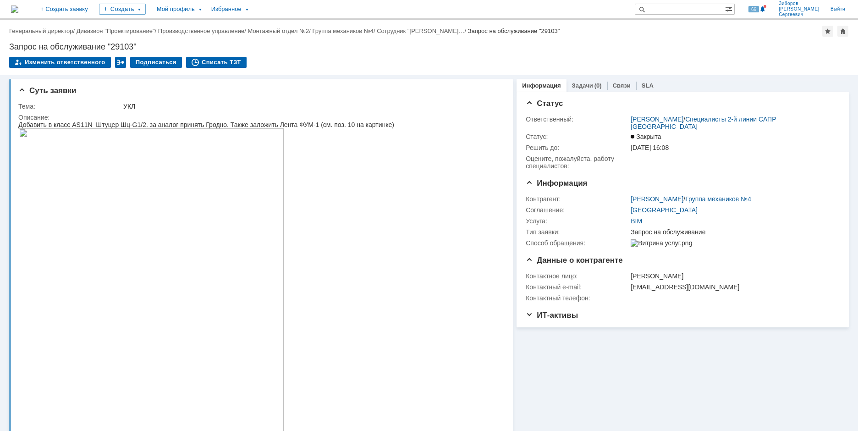
click at [18, 8] on img at bounding box center [14, 9] width 7 height 7
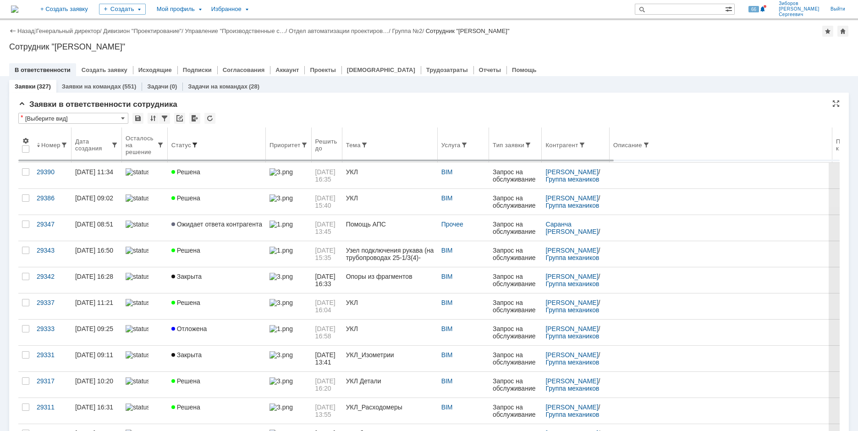
click at [193, 143] on span at bounding box center [194, 144] width 7 height 7
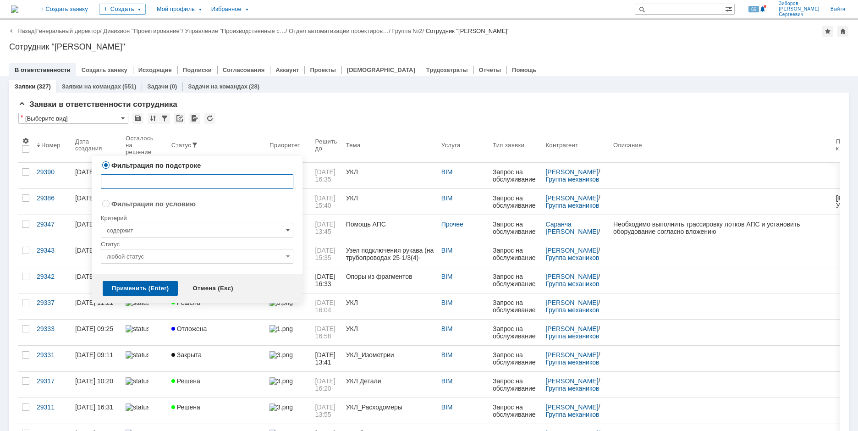
click at [287, 228] on span at bounding box center [288, 229] width 4 height 7
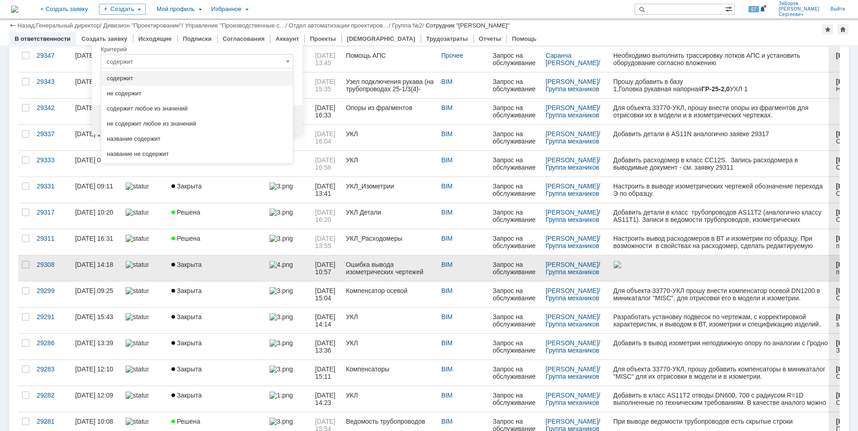
click at [234, 273] on link "Закрыта" at bounding box center [217, 268] width 98 height 26
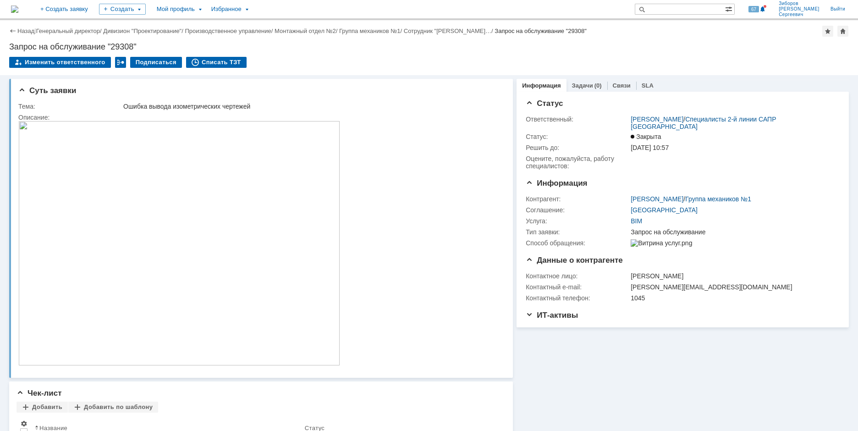
click at [18, 13] on img at bounding box center [14, 9] width 7 height 7
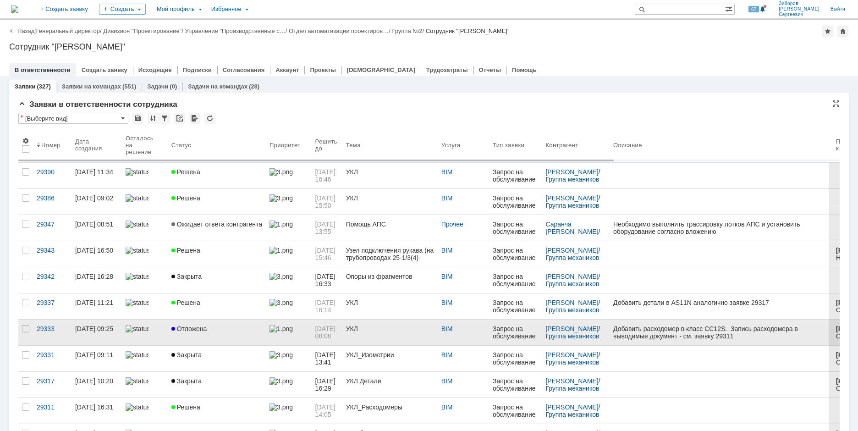
click at [207, 331] on div "Отложена" at bounding box center [216, 328] width 91 height 7
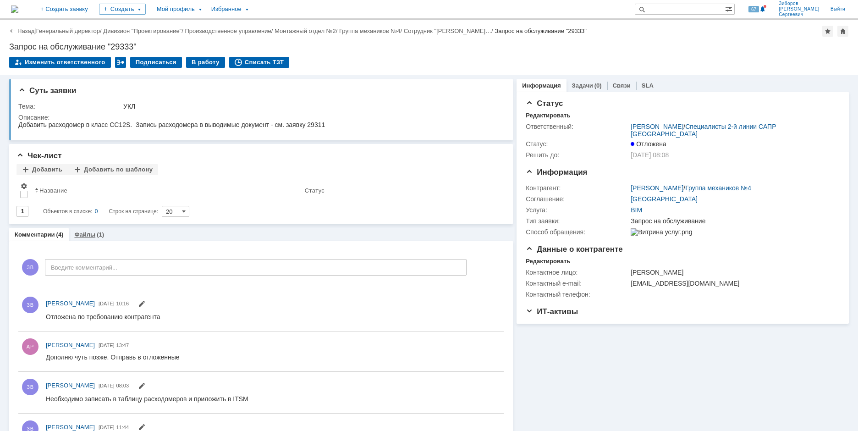
click at [92, 234] on link "Файлы" at bounding box center [84, 234] width 21 height 7
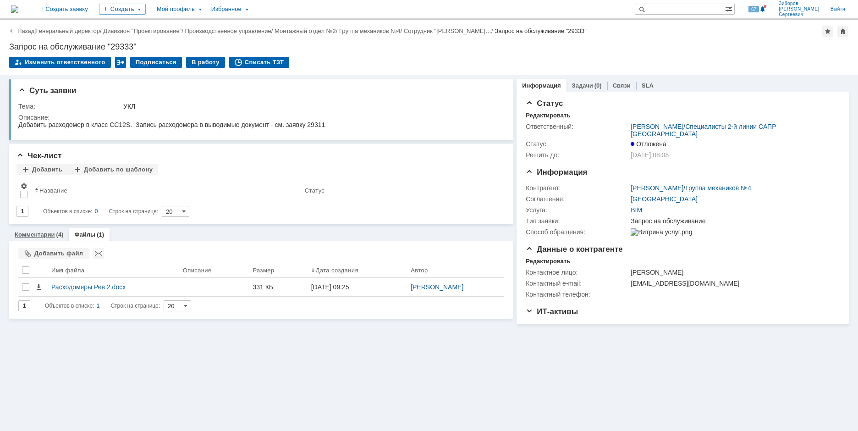
click at [51, 234] on link "Комментарии" at bounding box center [35, 234] width 40 height 7
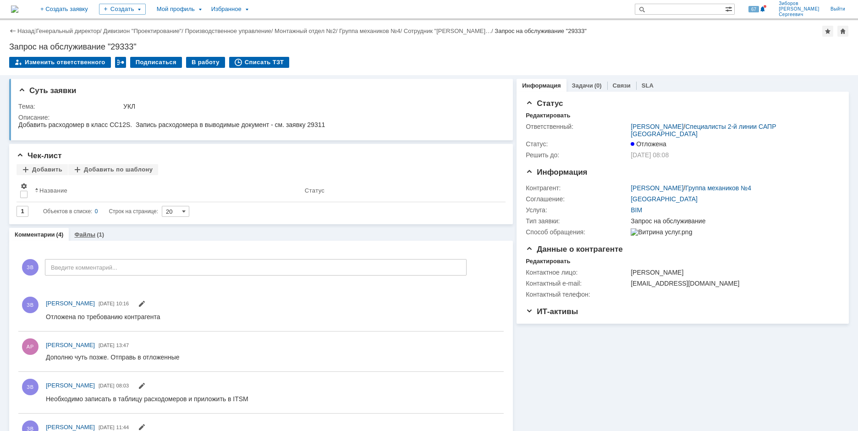
click at [93, 232] on link "Файлы" at bounding box center [84, 234] width 21 height 7
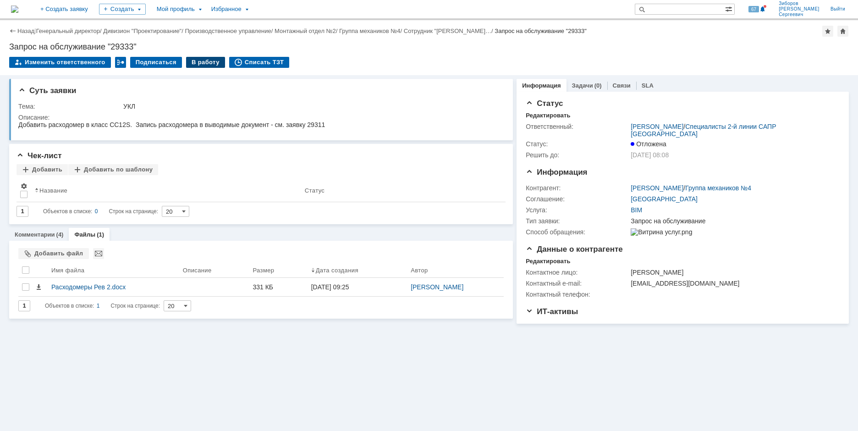
click at [208, 62] on div "В работу" at bounding box center [205, 62] width 39 height 11
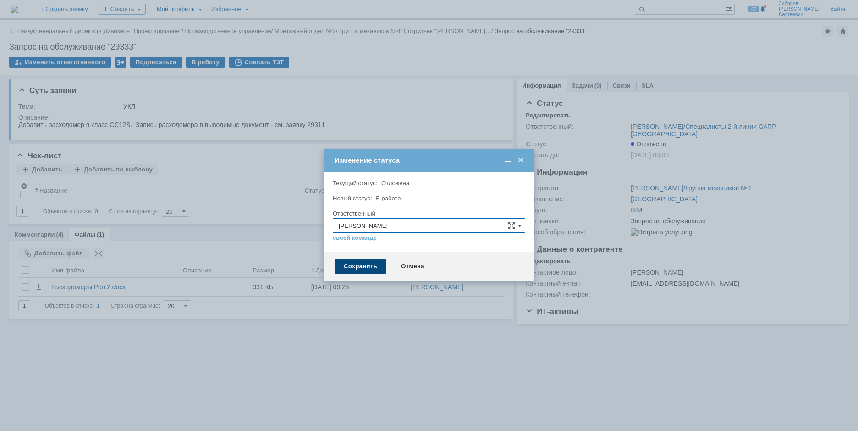
click at [363, 264] on div "Сохранить" at bounding box center [361, 266] width 52 height 15
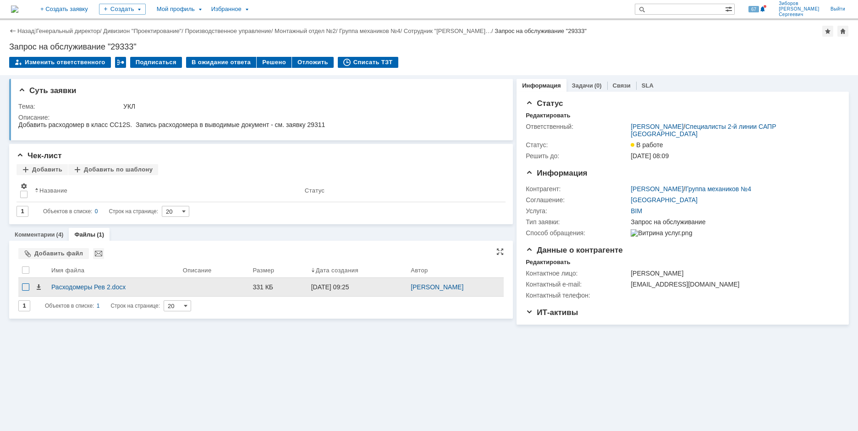
click at [25, 287] on div at bounding box center [25, 286] width 7 height 7
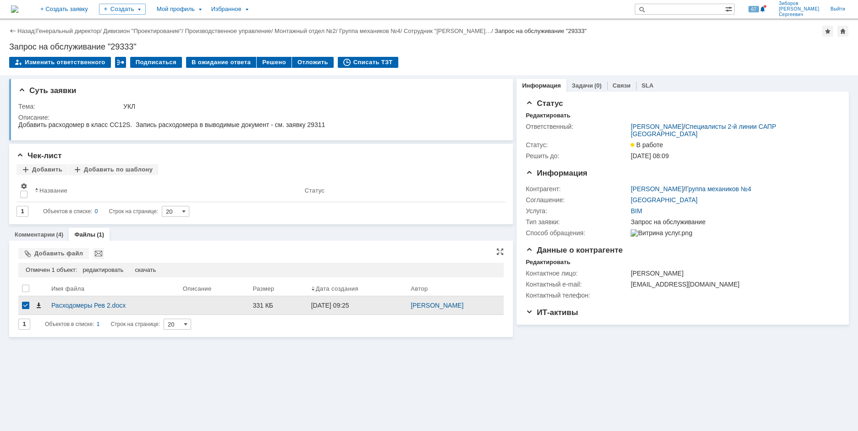
click at [39, 306] on span at bounding box center [38, 305] width 7 height 7
drag, startPoint x: 10, startPoint y: 45, endPoint x: 145, endPoint y: 46, distance: 134.8
click at [145, 46] on div "Запрос на обслуживание "29333"" at bounding box center [429, 46] width 840 height 9
copy div "Запрос на обслуживание "29333""
drag, startPoint x: 19, startPoint y: 105, endPoint x: 152, endPoint y: 111, distance: 132.6
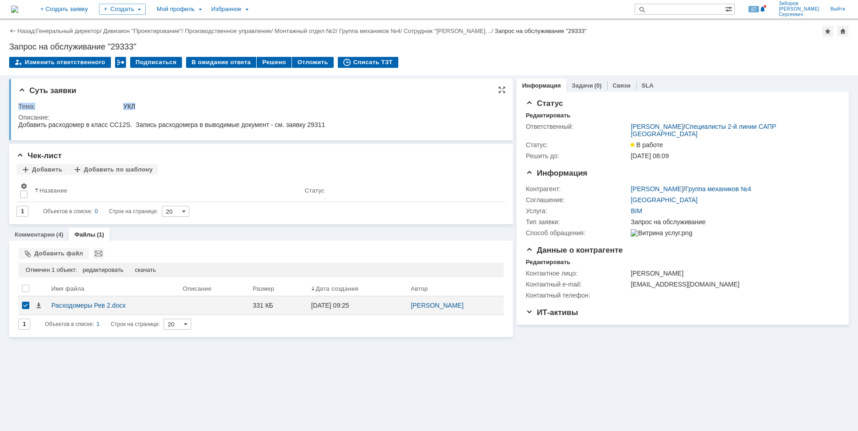
click at [152, 111] on tr "Тема: УКЛ" at bounding box center [259, 106] width 483 height 11
copy tr "Тема: УКЛ"
click at [51, 101] on td "Тема:" at bounding box center [69, 106] width 103 height 11
drag, startPoint x: 18, startPoint y: 105, endPoint x: 156, endPoint y: 111, distance: 137.7
click at [156, 111] on tr "Тема: УКЛ" at bounding box center [259, 106] width 483 height 11
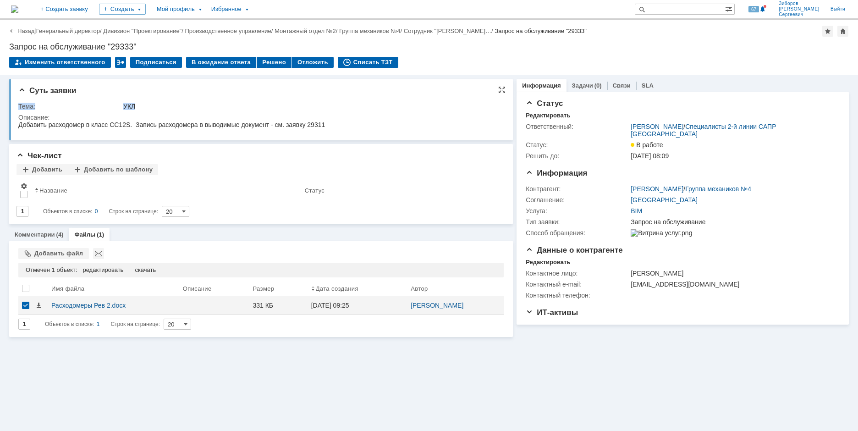
copy tr "Тема: УКЛ"
click at [24, 119] on div "Описание:" at bounding box center [259, 117] width 483 height 7
drag, startPoint x: 18, startPoint y: 115, endPoint x: 51, endPoint y: 117, distance: 33.1
click at [51, 117] on div "Суть заявки Тема: УКЛ Описание:" at bounding box center [261, 109] width 504 height 61
click at [57, 116] on div "Описание:" at bounding box center [259, 117] width 483 height 7
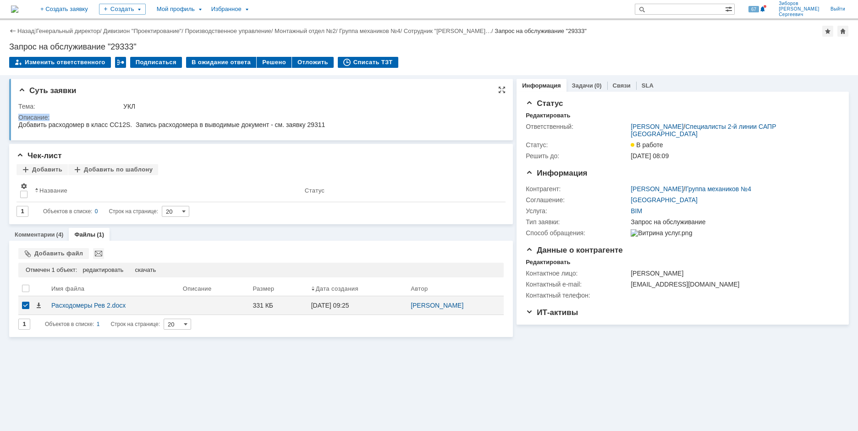
drag, startPoint x: 19, startPoint y: 115, endPoint x: 54, endPoint y: 117, distance: 34.9
click at [54, 117] on div "Описание:" at bounding box center [259, 117] width 483 height 7
copy div "Описание:"
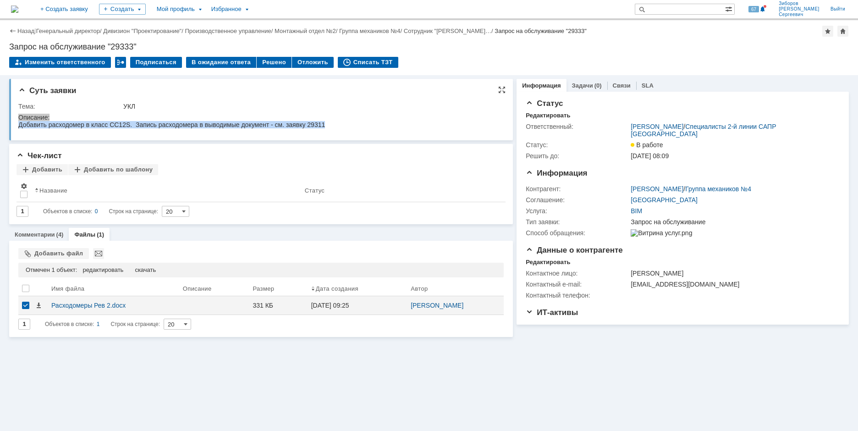
drag, startPoint x: 20, startPoint y: 127, endPoint x: 351, endPoint y: 129, distance: 331.0
click at [351, 129] on html "Добавить расходомер в класс CC12S. Запись расходомера в выводимые документ - см…" at bounding box center [259, 125] width 482 height 8
copy div "Добавить расходомер в класс CC12S. Запись расходомера в выводимые документ - см…"
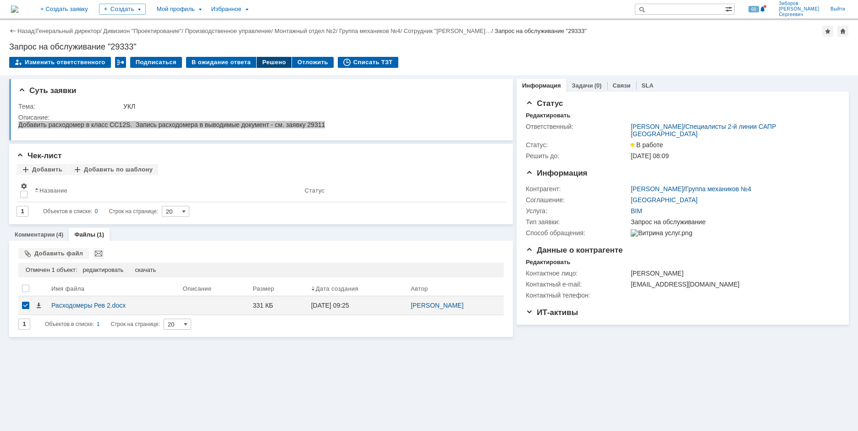
click at [270, 65] on div "Решено" at bounding box center [274, 62] width 35 height 11
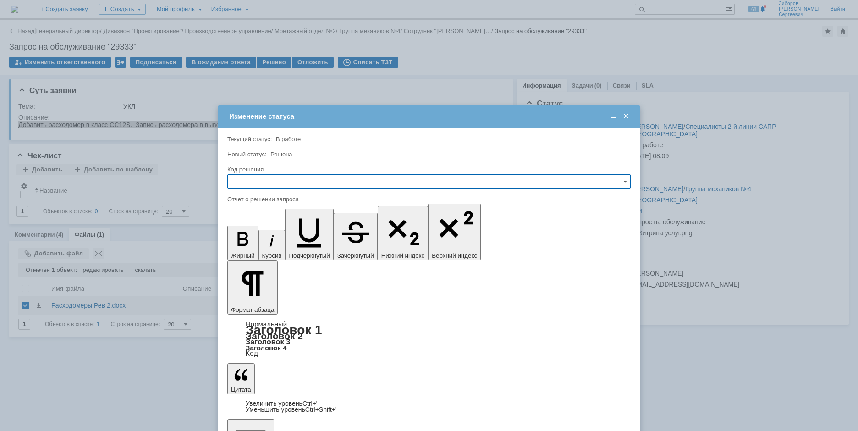
click at [259, 182] on input "text" at bounding box center [428, 181] width 403 height 15
click at [261, 246] on span "Решено" at bounding box center [429, 243] width 392 height 7
type input "Решено"
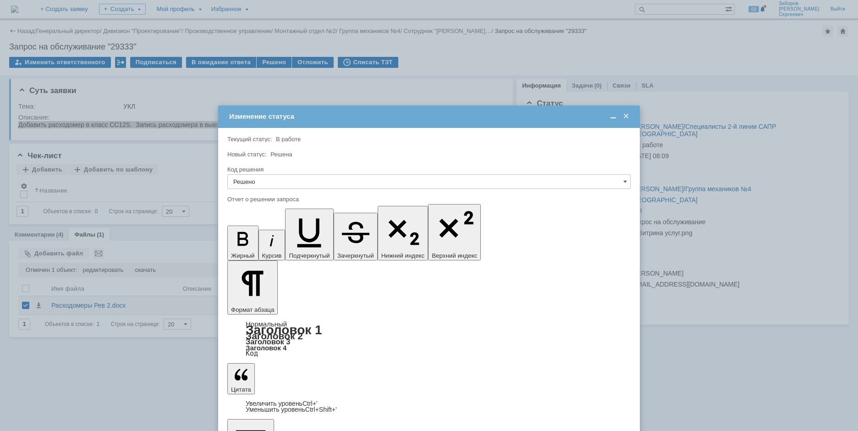
scroll to position [1729, 2]
drag, startPoint x: 254, startPoint y: 2671, endPoint x: 524, endPoint y: 2683, distance: 269.8
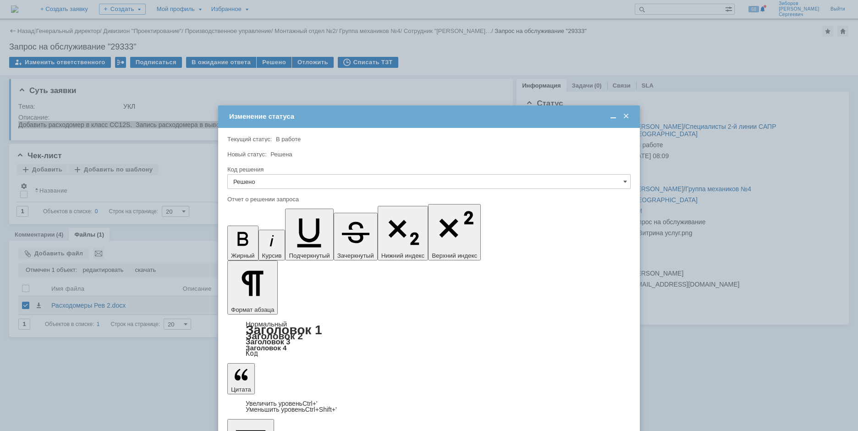
copy ol ""\\runofsv0001\sapr$\OP\Workspaces\GM\Standards\OpenPlant\Catalogs\Metric\Формы…"
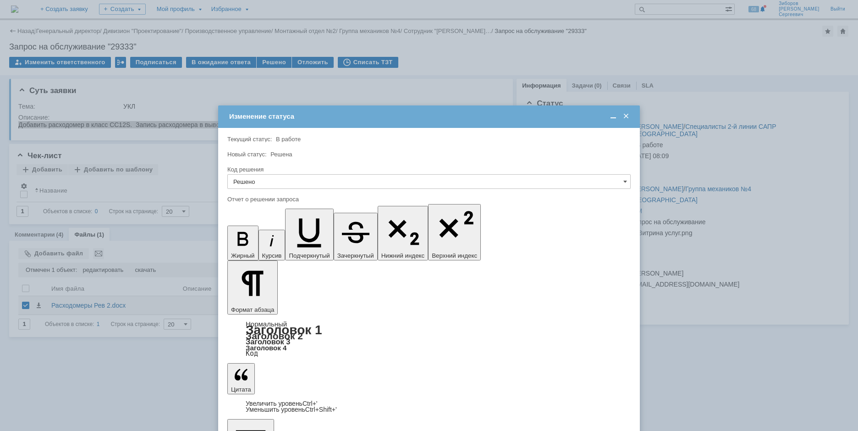
scroll to position [877, 2]
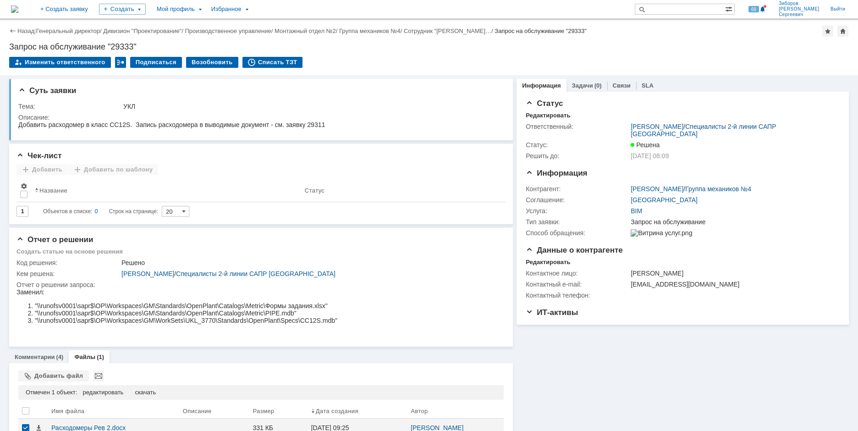
scroll to position [0, 0]
click at [18, 11] on img at bounding box center [14, 9] width 7 height 7
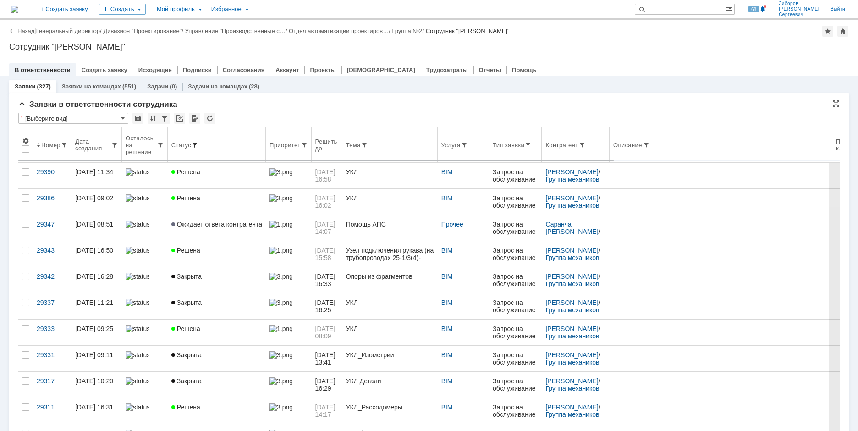
click at [193, 143] on span at bounding box center [194, 144] width 7 height 7
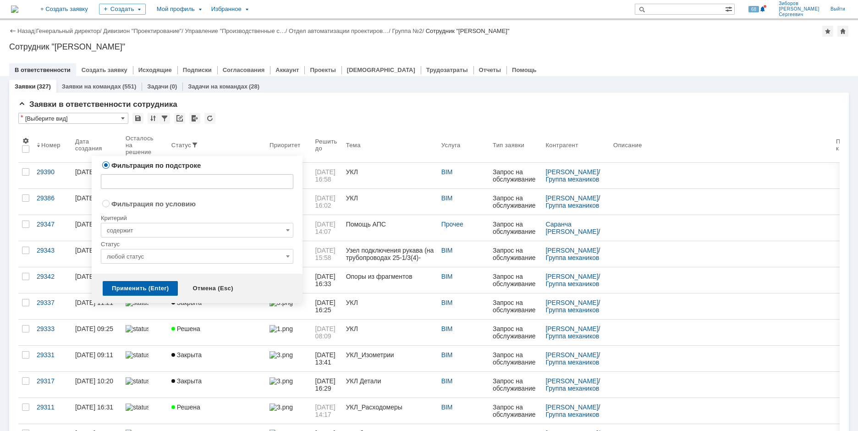
click at [281, 257] on input "любой статус" at bounding box center [197, 256] width 193 height 15
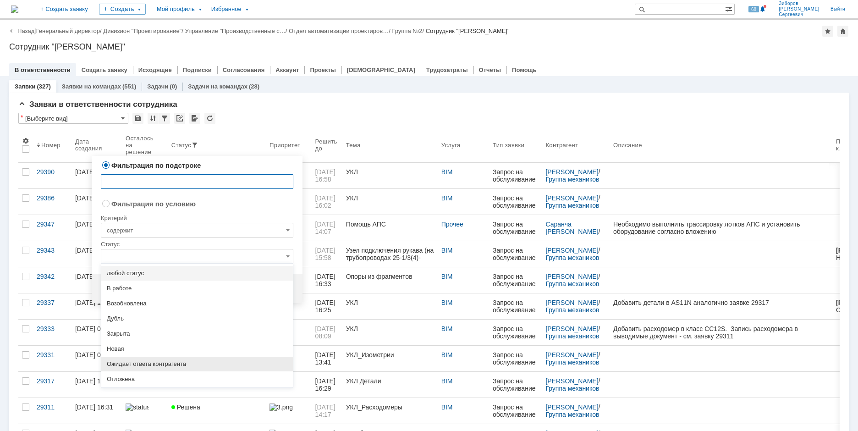
click at [162, 366] on span "Ожидает ответа контрагента" at bounding box center [197, 363] width 181 height 7
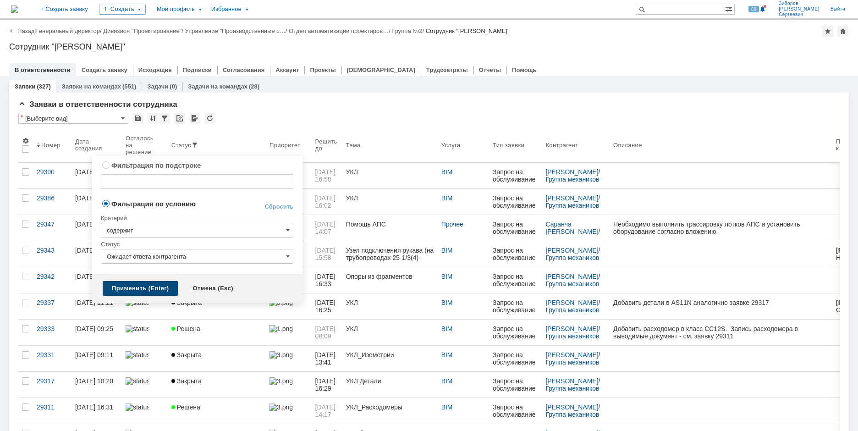
click at [139, 284] on div "Применить (Enter)" at bounding box center [140, 288] width 75 height 15
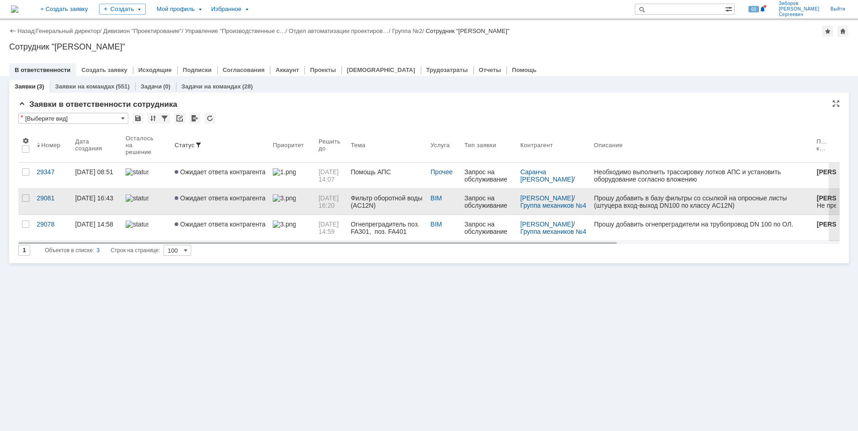
click at [238, 197] on span "Ожидает ответа контрагента" at bounding box center [220, 197] width 91 height 7
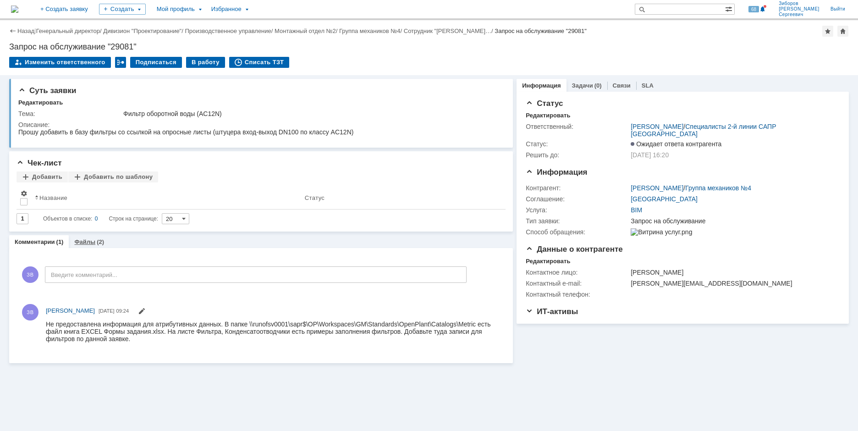
click at [88, 245] on link "Файлы" at bounding box center [84, 241] width 21 height 7
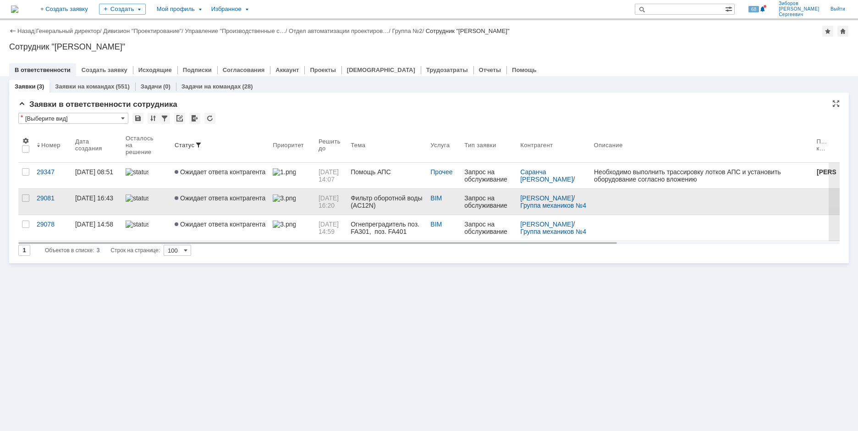
click at [256, 195] on span "Ожидает ответа контрагента" at bounding box center [220, 197] width 91 height 7
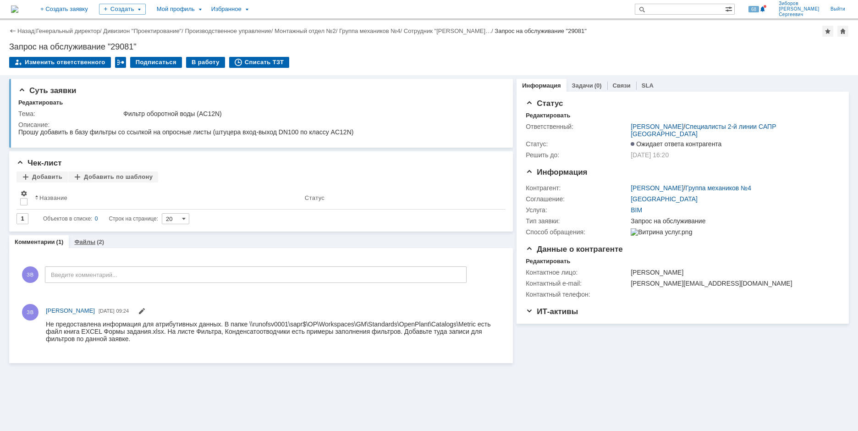
click at [88, 239] on link "Файлы" at bounding box center [84, 241] width 21 height 7
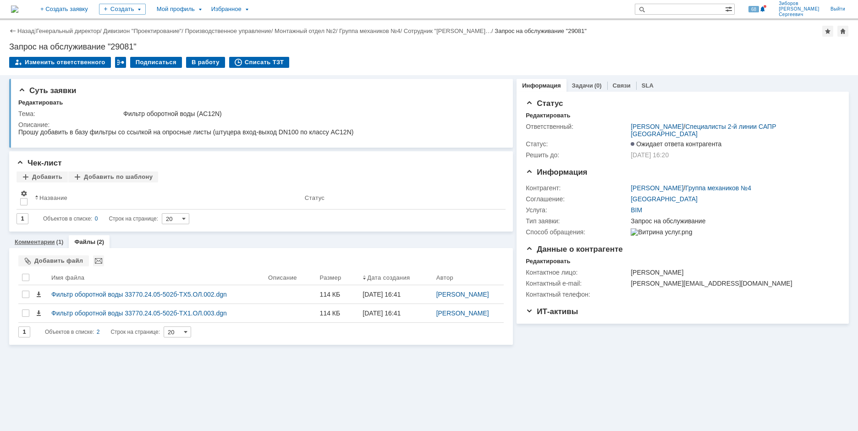
click at [40, 238] on div "Комментарии (1)" at bounding box center [39, 241] width 60 height 13
